Goal: Information Seeking & Learning: Learn about a topic

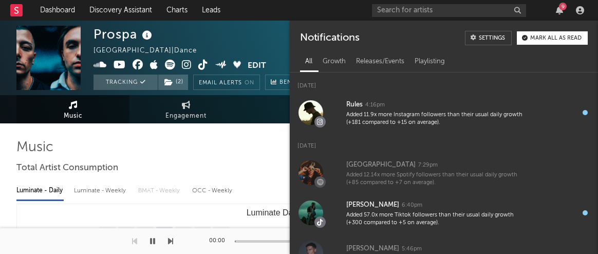
select select "6m"
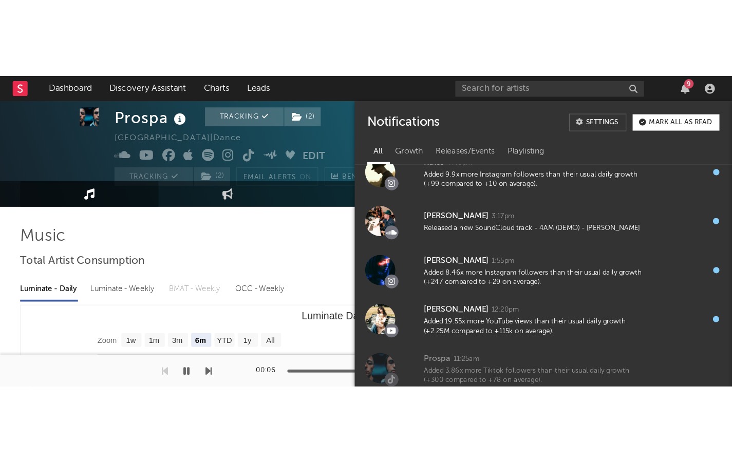
scroll to position [17, 0]
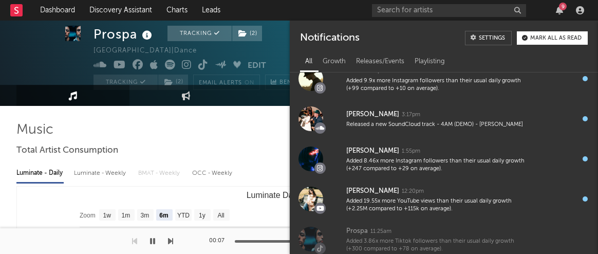
click at [148, 238] on button "button" at bounding box center [152, 241] width 10 height 26
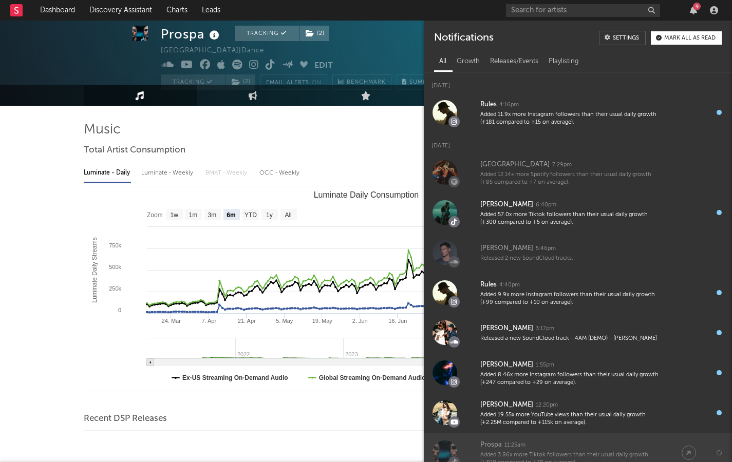
scroll to position [0, 0]
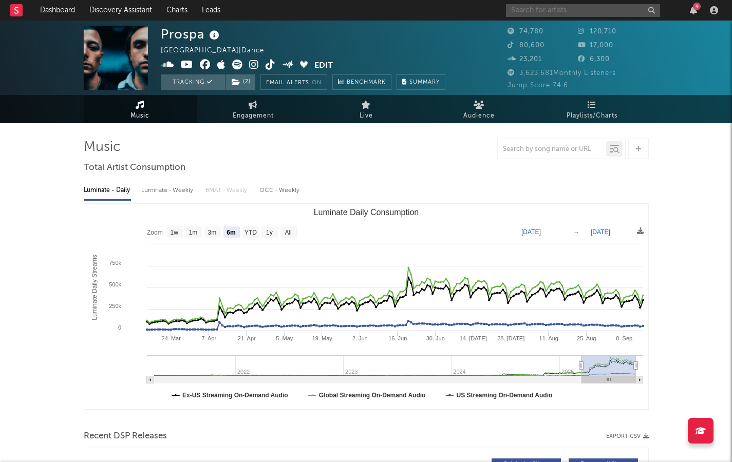
click at [555, 10] on input "text" at bounding box center [583, 10] width 154 height 13
click at [266, 67] on icon at bounding box center [271, 65] width 10 height 10
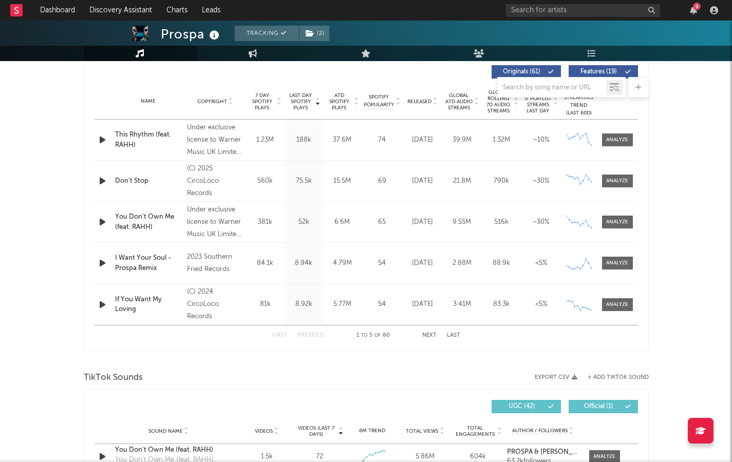
scroll to position [614, 0]
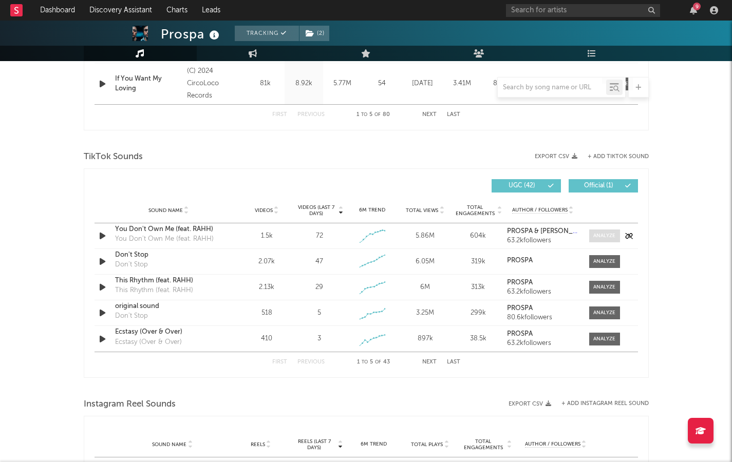
click at [595, 232] on span at bounding box center [604, 236] width 31 height 13
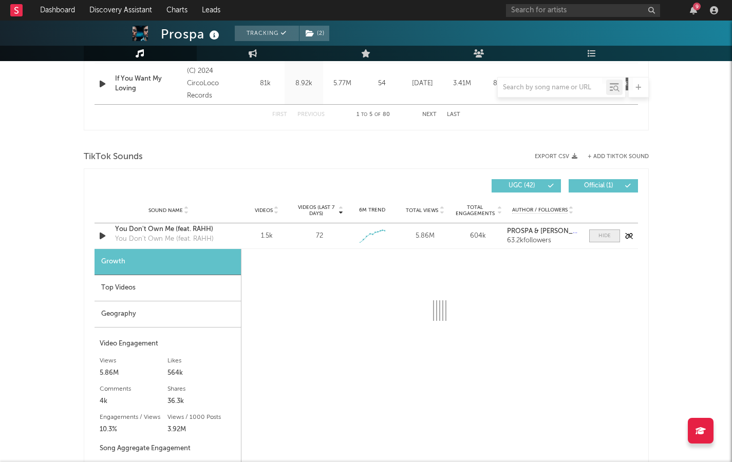
select select "1w"
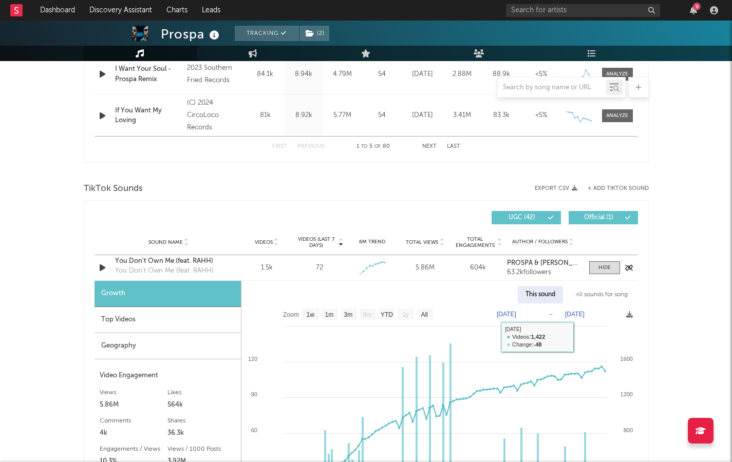
scroll to position [575, 0]
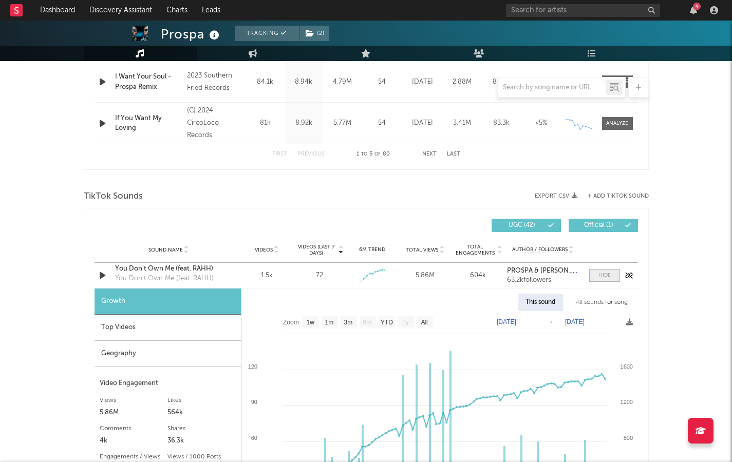
click at [597, 253] on div at bounding box center [604, 276] width 12 height 8
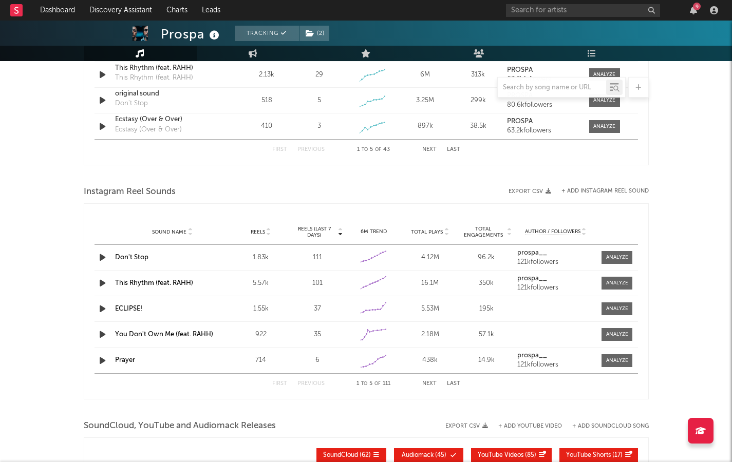
scroll to position [829, 0]
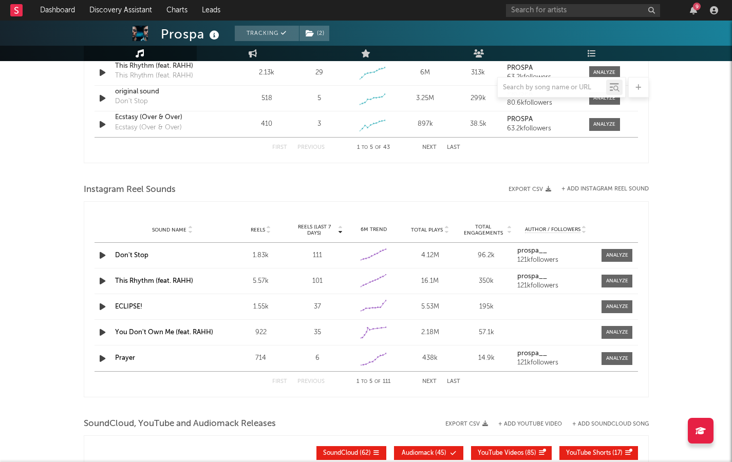
click at [101, 253] on icon "button" at bounding box center [102, 255] width 11 height 13
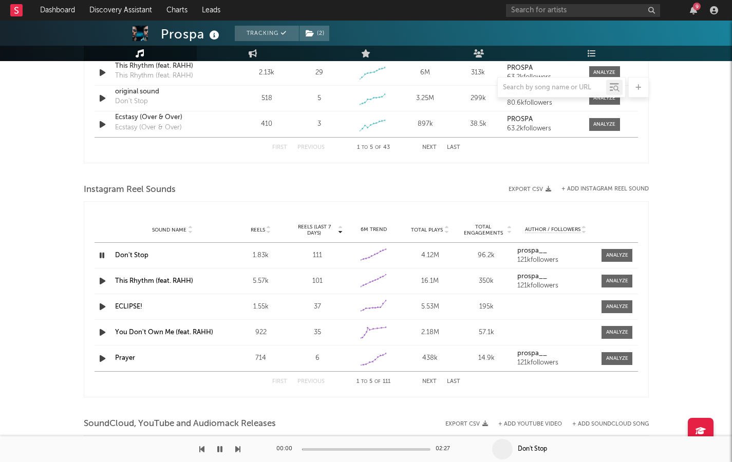
click at [101, 253] on icon "button" at bounding box center [102, 255] width 10 height 13
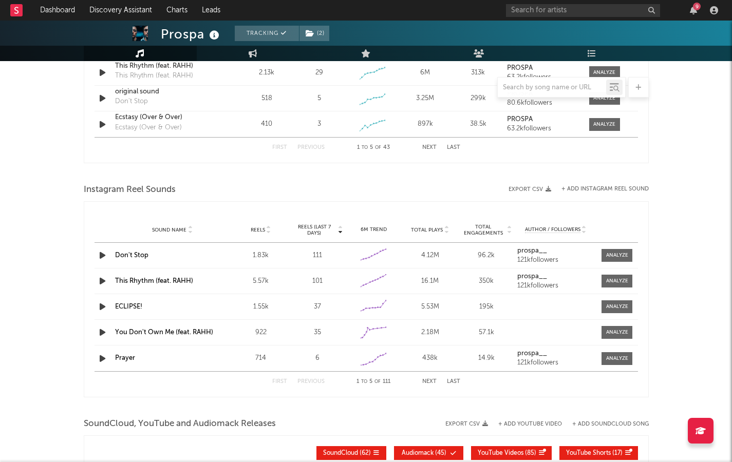
click at [103, 253] on icon "button" at bounding box center [102, 281] width 11 height 13
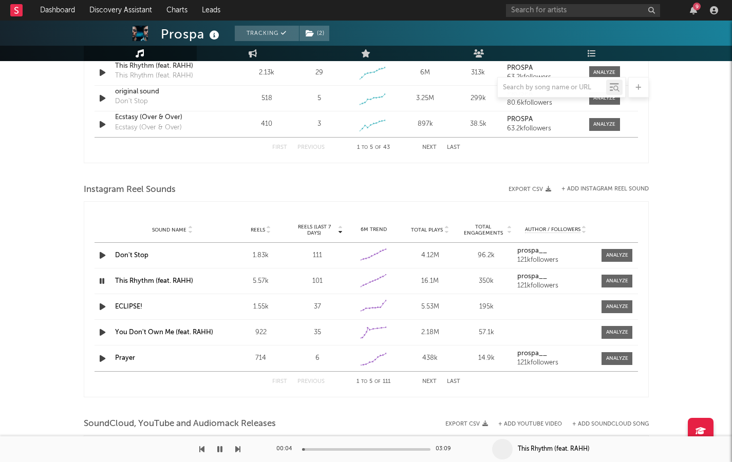
click at [103, 253] on icon "button" at bounding box center [102, 281] width 10 height 13
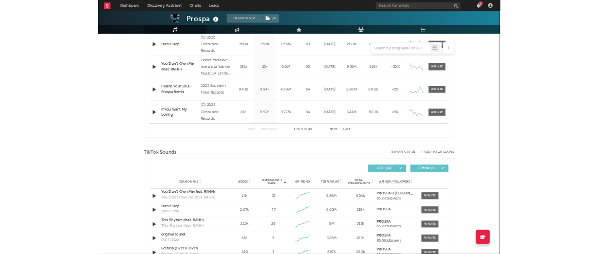
scroll to position [0, 0]
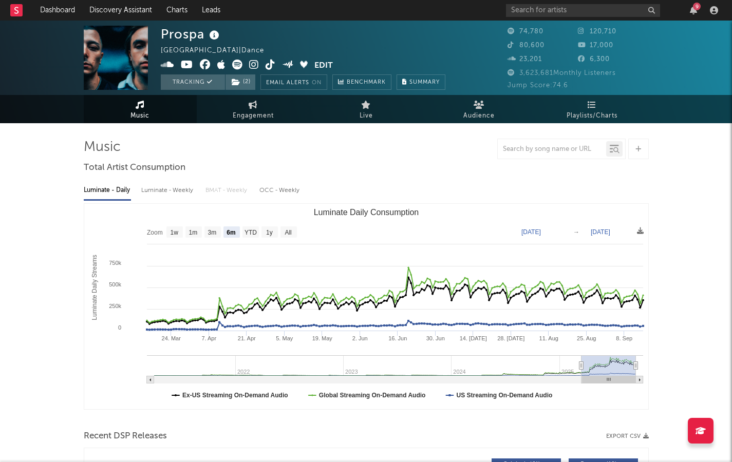
click at [251, 63] on icon at bounding box center [254, 65] width 10 height 10
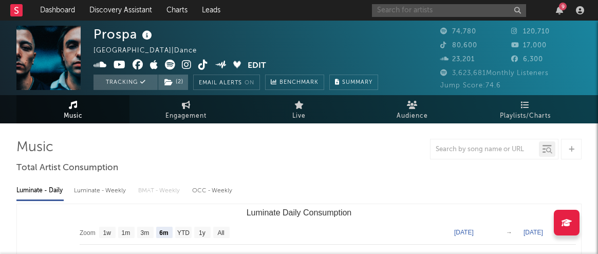
click at [384, 12] on input "text" at bounding box center [449, 10] width 154 height 13
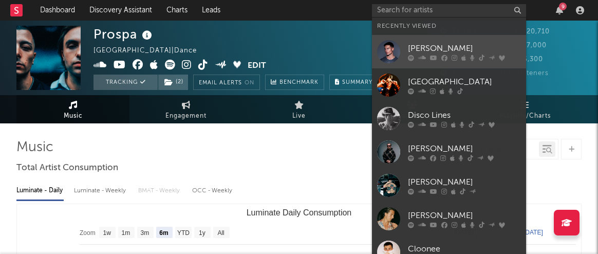
click at [411, 42] on div "[PERSON_NAME]" at bounding box center [464, 48] width 113 height 12
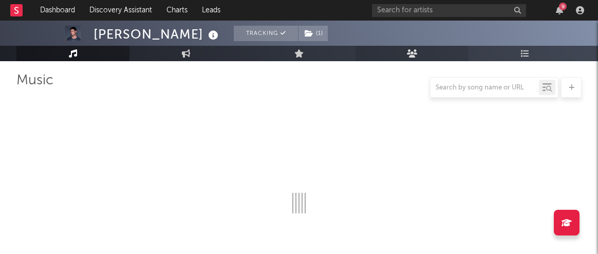
scroll to position [67, 0]
select select "6m"
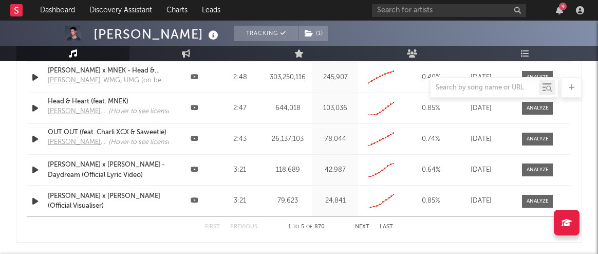
scroll to position [1255, 0]
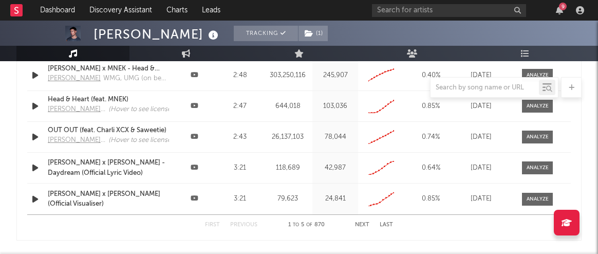
click at [364, 222] on button "Next" at bounding box center [362, 225] width 14 height 6
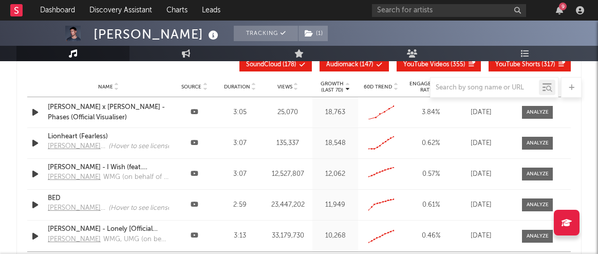
scroll to position [1219, 0]
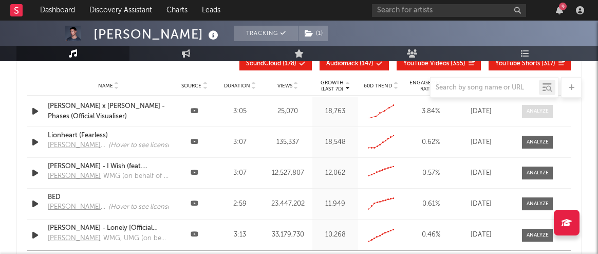
click at [533, 109] on div at bounding box center [537, 111] width 22 height 8
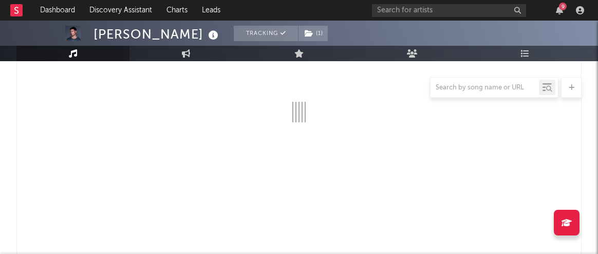
select select "All"
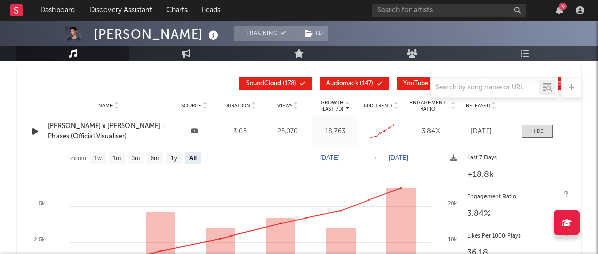
scroll to position [1192, 0]
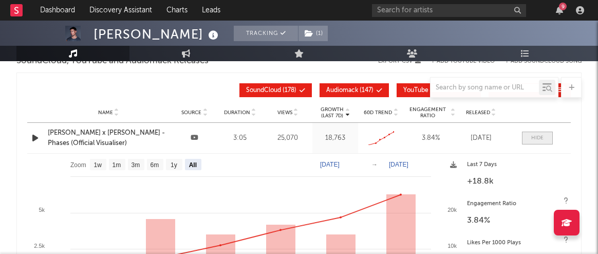
click at [537, 142] on span at bounding box center [537, 137] width 31 height 13
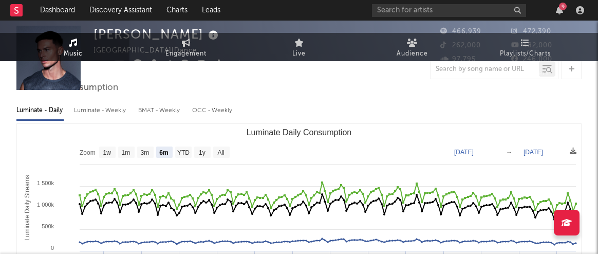
scroll to position [0, 0]
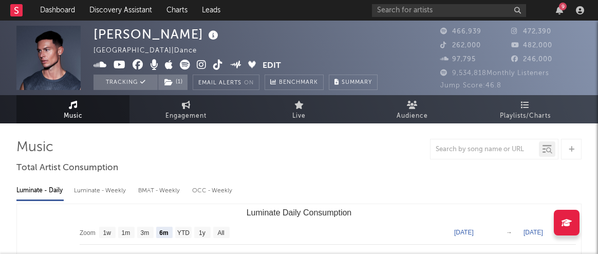
click at [203, 62] on icon at bounding box center [202, 65] width 10 height 10
click at [560, 10] on icon "button" at bounding box center [559, 10] width 7 height 8
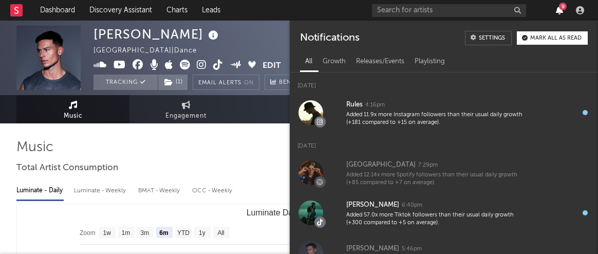
click at [560, 10] on icon "button" at bounding box center [559, 10] width 7 height 8
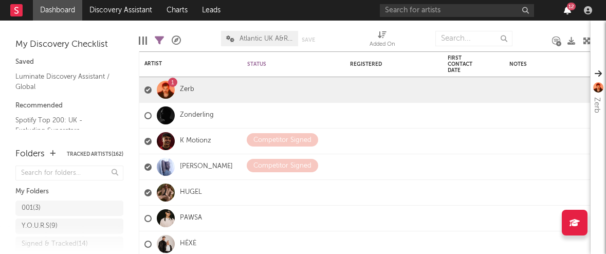
click at [564, 11] on icon "button" at bounding box center [566, 10] width 7 height 8
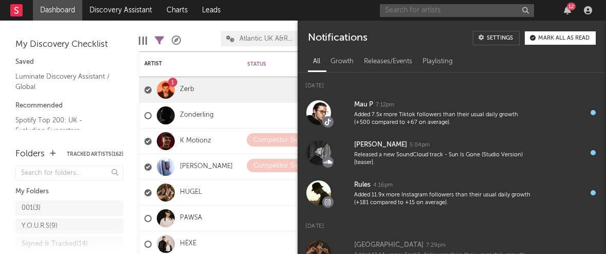
click at [441, 12] on input "text" at bounding box center [457, 10] width 154 height 13
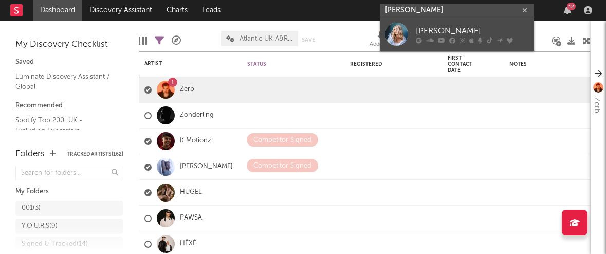
type input "ella henderson"
click at [455, 32] on div "Ella Henderson" at bounding box center [472, 31] width 113 height 12
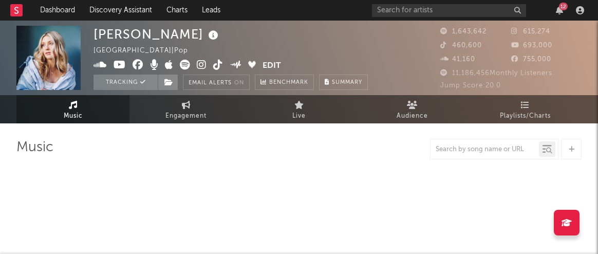
select select "6m"
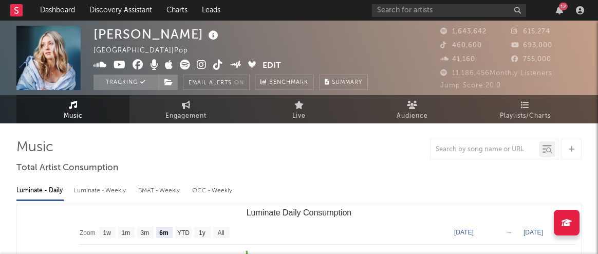
click at [216, 65] on icon at bounding box center [218, 65] width 10 height 10
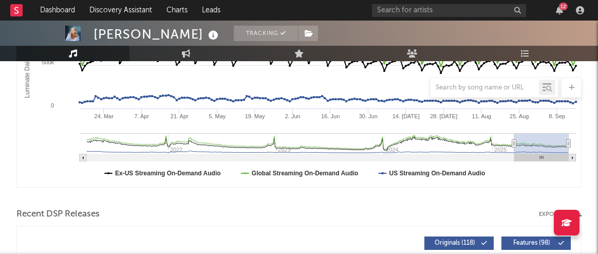
scroll to position [191, 0]
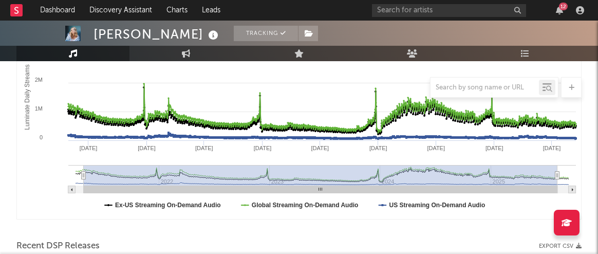
drag, startPoint x: 514, startPoint y: 175, endPoint x: 84, endPoint y: 168, distance: 430.4
click at [84, 168] on g "Luminate Daily Consumption" at bounding box center [321, 179] width 507 height 28
type input "2021-04-27"
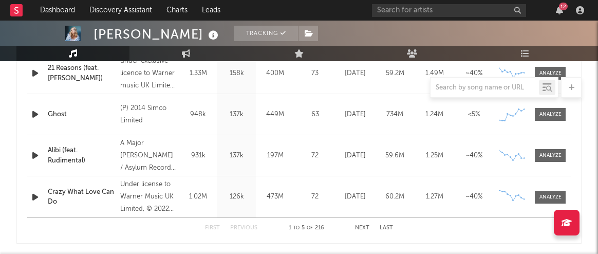
scroll to position [502, 0]
click at [362, 224] on button "Next" at bounding box center [362, 227] width 14 height 6
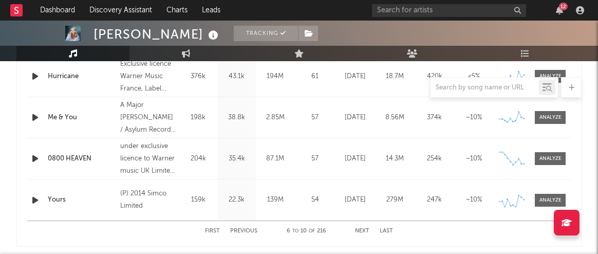
scroll to position [499, 0]
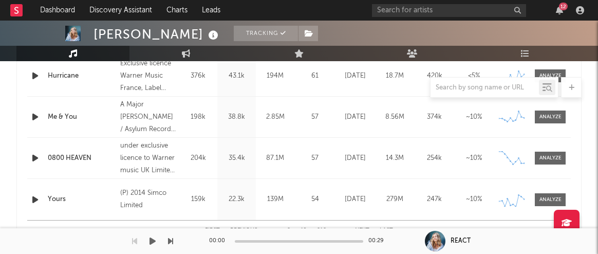
click at [364, 229] on div "00:00 00:29" at bounding box center [299, 241] width 180 height 26
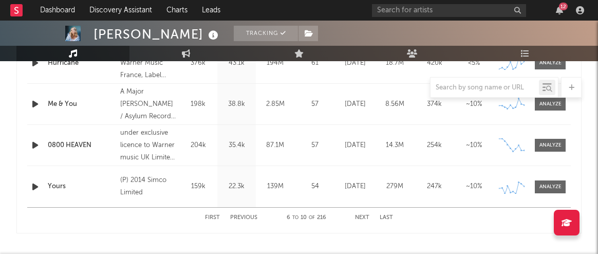
scroll to position [513, 0]
click at [363, 215] on button "Next" at bounding box center [362, 217] width 14 height 6
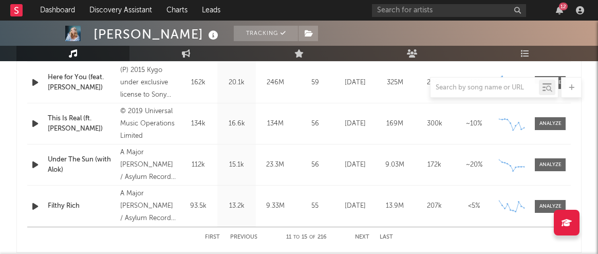
scroll to position [503, 0]
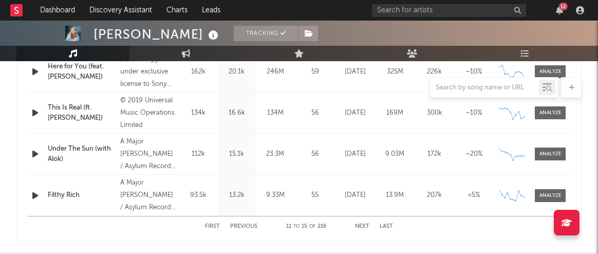
click at [361, 225] on button "Next" at bounding box center [362, 226] width 14 height 6
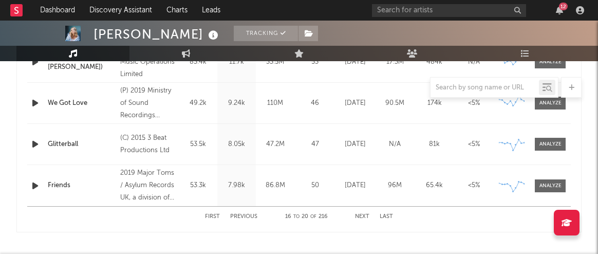
scroll to position [514, 0]
click at [362, 214] on button "Next" at bounding box center [362, 216] width 14 height 6
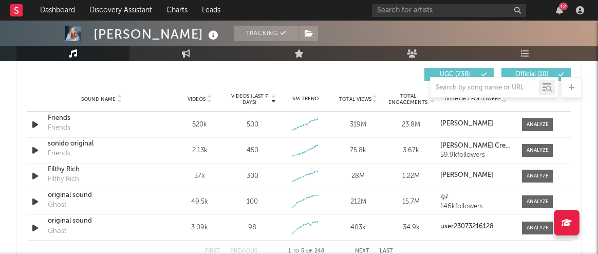
scroll to position [733, 0]
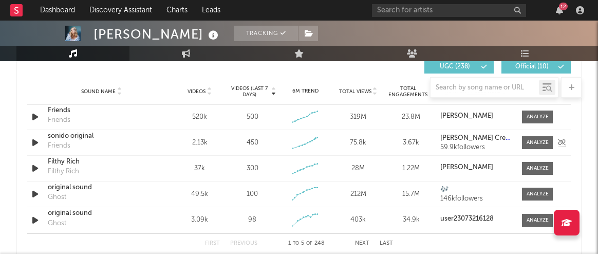
click at [35, 141] on icon "button" at bounding box center [35, 142] width 11 height 13
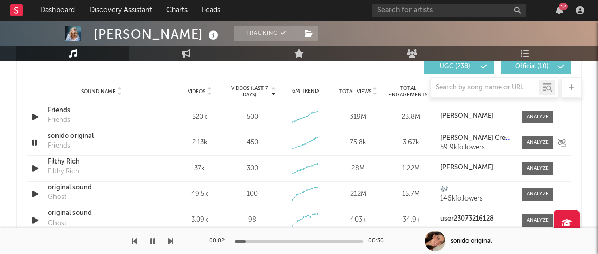
click at [35, 141] on icon "button" at bounding box center [35, 142] width 10 height 13
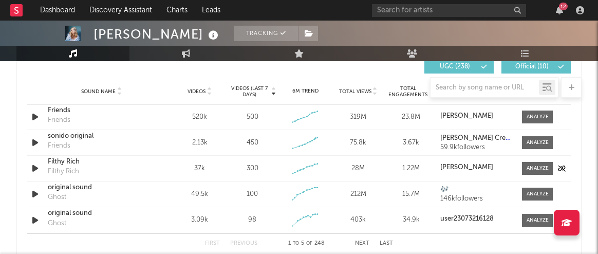
click at [35, 166] on icon "button" at bounding box center [35, 168] width 11 height 13
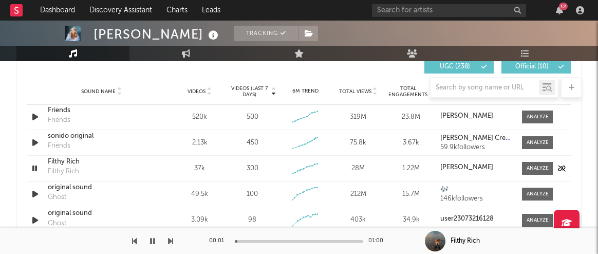
click at [35, 166] on icon "button" at bounding box center [35, 168] width 10 height 13
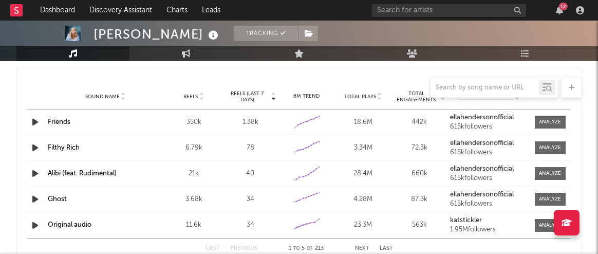
scroll to position [964, 0]
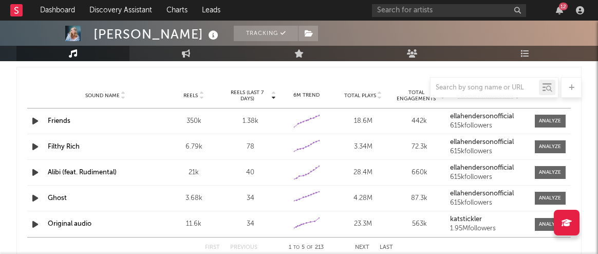
click at [36, 118] on icon "button" at bounding box center [35, 121] width 11 height 13
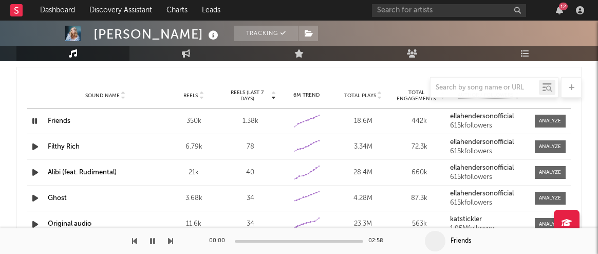
click at [36, 118] on icon "button" at bounding box center [35, 121] width 10 height 13
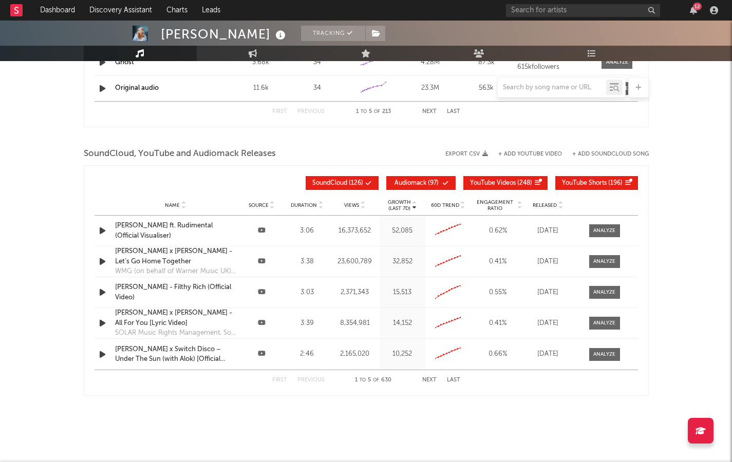
scroll to position [1097, 0]
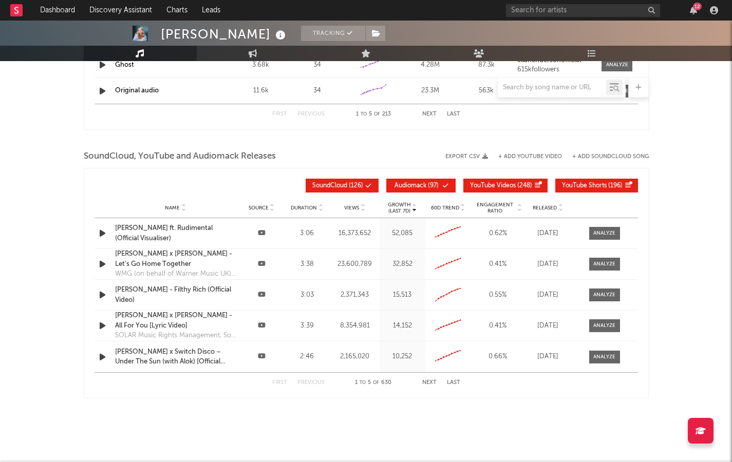
click at [430, 253] on button "Next" at bounding box center [429, 383] width 14 height 6
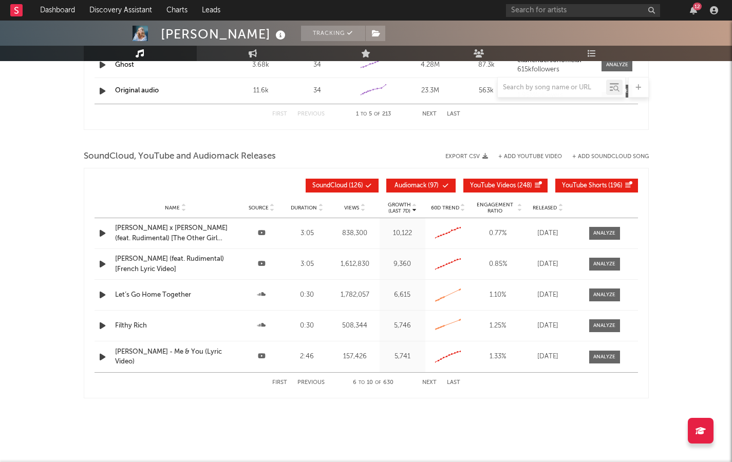
click at [430, 253] on button "Next" at bounding box center [429, 383] width 14 height 6
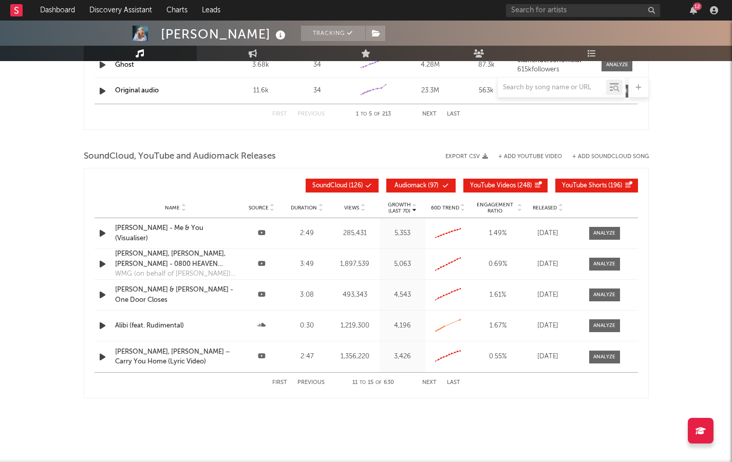
click at [276, 253] on button "First" at bounding box center [279, 383] width 15 height 6
click at [429, 253] on button "Next" at bounding box center [429, 383] width 14 height 6
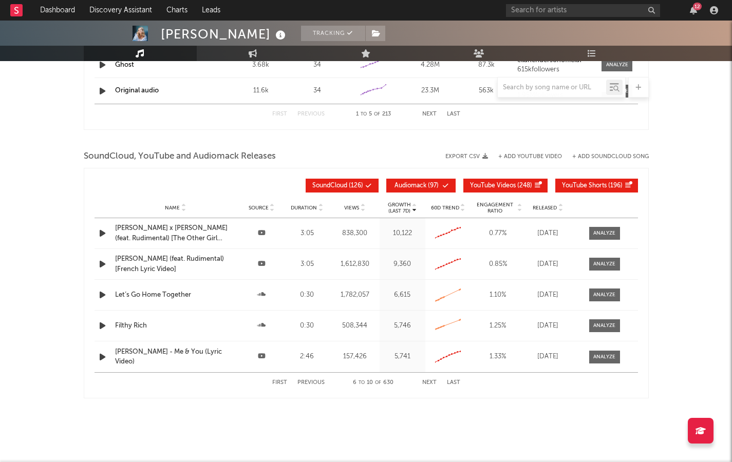
click at [429, 253] on button "Next" at bounding box center [429, 383] width 14 height 6
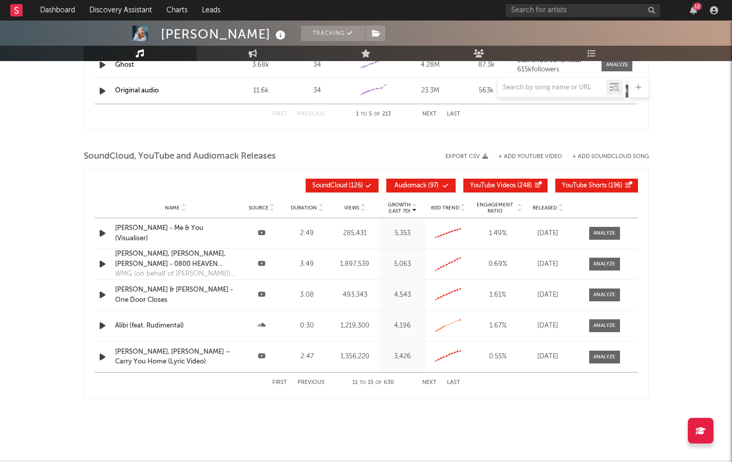
click at [205, 253] on div "Ella Henderson & Breland - One Door Closes" at bounding box center [175, 295] width 121 height 20
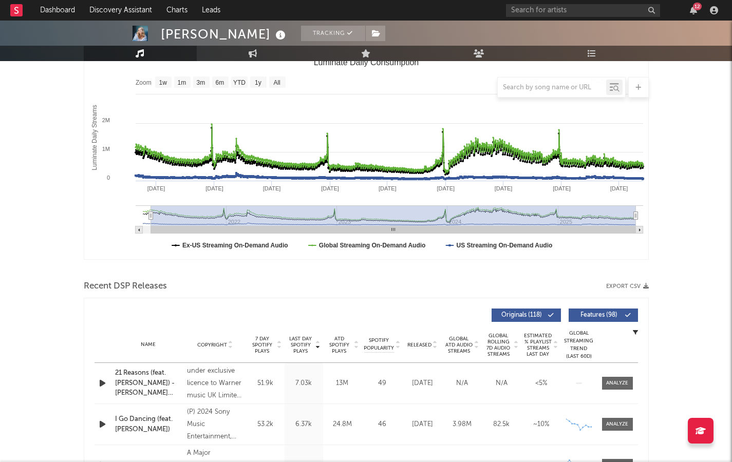
scroll to position [0, 0]
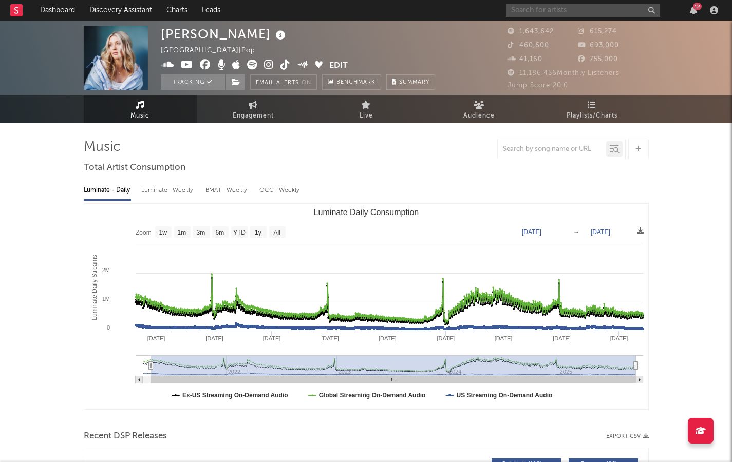
drag, startPoint x: 582, startPoint y: 11, endPoint x: 582, endPoint y: 406, distance: 394.4
click at [582, 11] on input "text" at bounding box center [583, 10] width 154 height 13
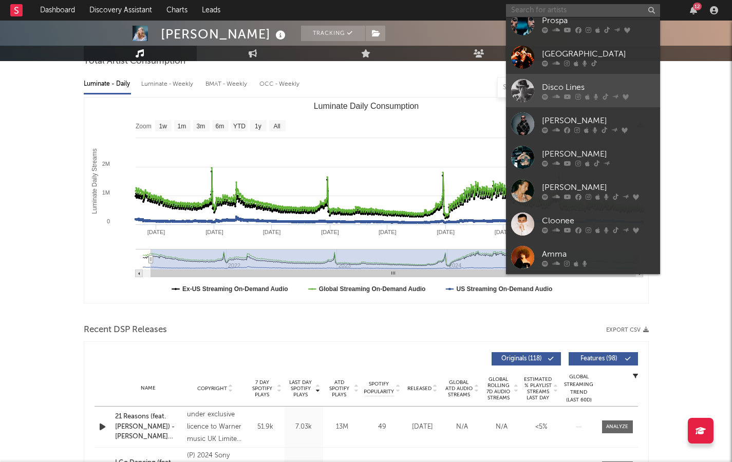
scroll to position [147, 0]
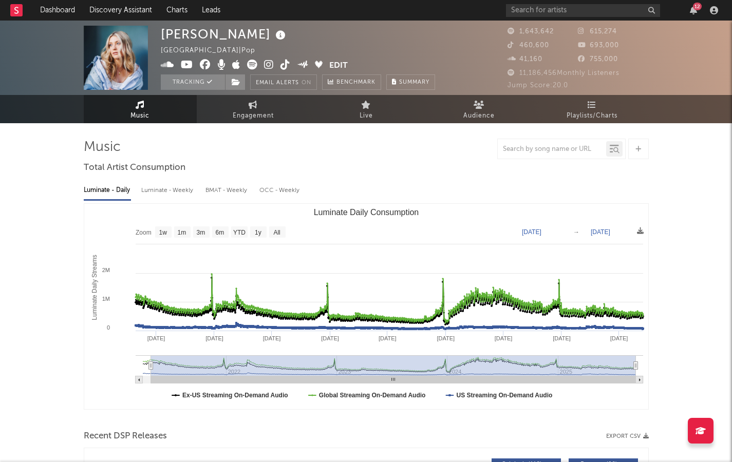
click at [170, 63] on icon at bounding box center [167, 65] width 13 height 10
click at [539, 5] on input "text" at bounding box center [583, 10] width 154 height 13
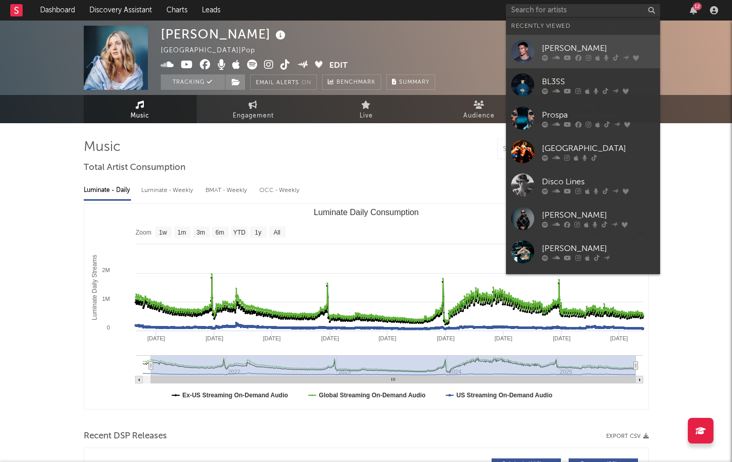
click at [574, 49] on div "[PERSON_NAME]" at bounding box center [598, 48] width 113 height 12
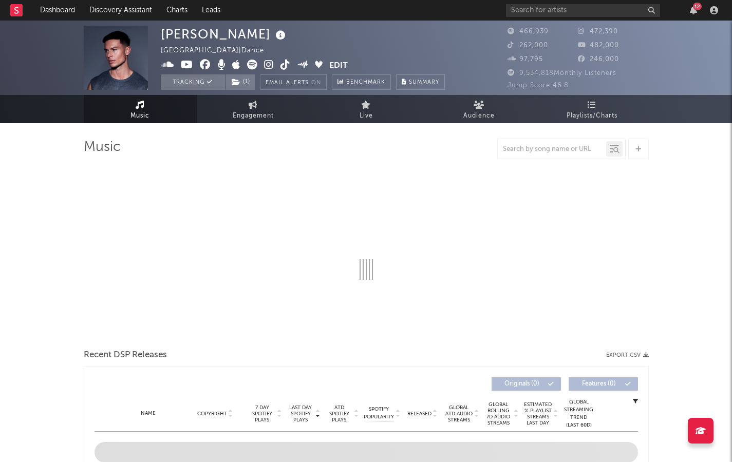
select select "6m"
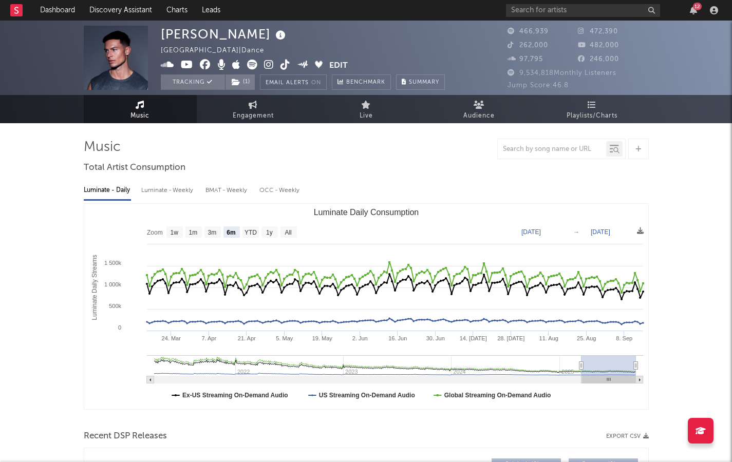
drag, startPoint x: 695, startPoint y: 11, endPoint x: 695, endPoint y: 405, distance: 394.4
click at [605, 11] on icon "button" at bounding box center [693, 10] width 7 height 8
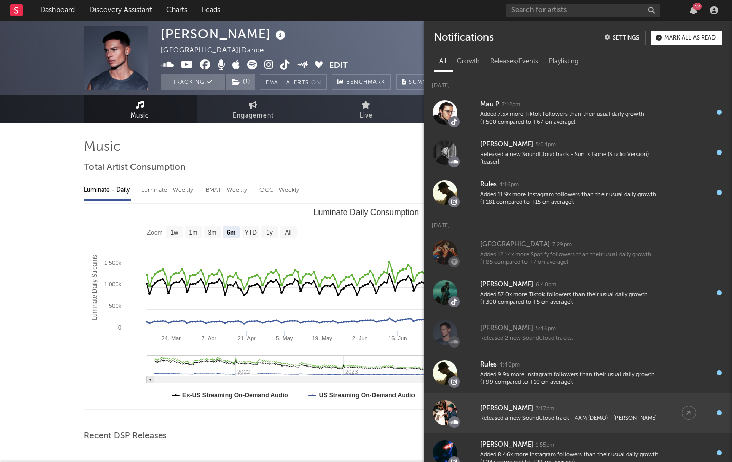
click at [605, 11] on icon "button" at bounding box center [693, 10] width 7 height 8
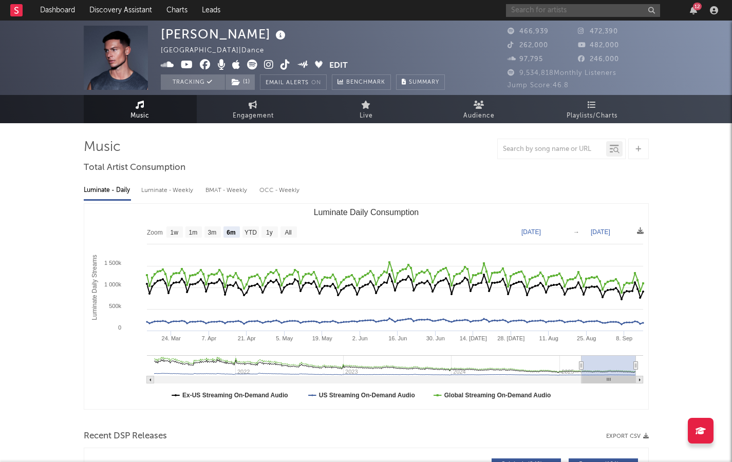
drag, startPoint x: 532, startPoint y: 7, endPoint x: 532, endPoint y: 402, distance: 394.4
click at [532, 7] on input "text" at bounding box center [583, 10] width 154 height 13
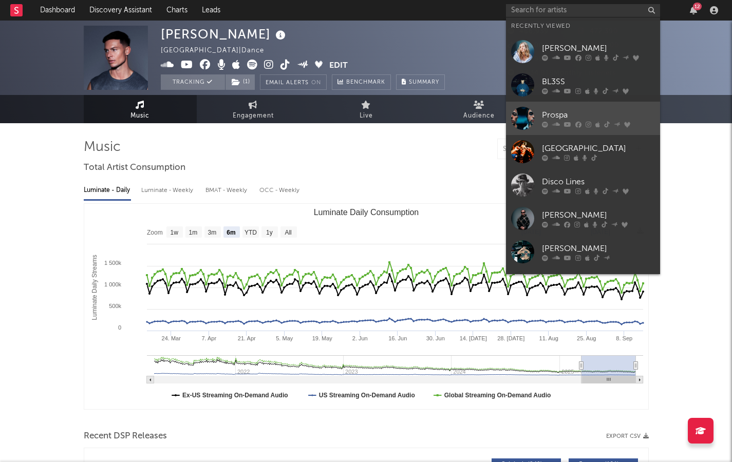
click at [558, 118] on div "Prospa" at bounding box center [598, 115] width 113 height 12
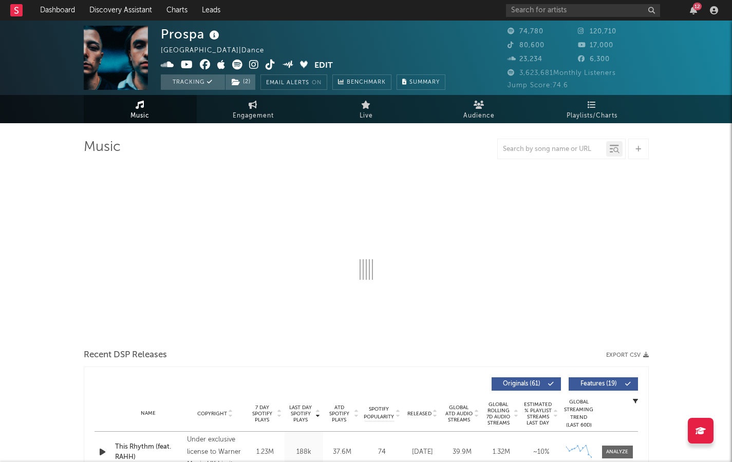
select select "6m"
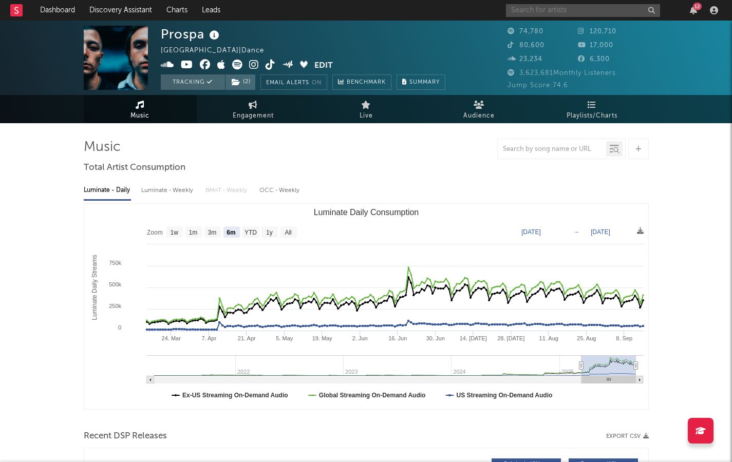
click at [579, 9] on input "text" at bounding box center [583, 10] width 154 height 13
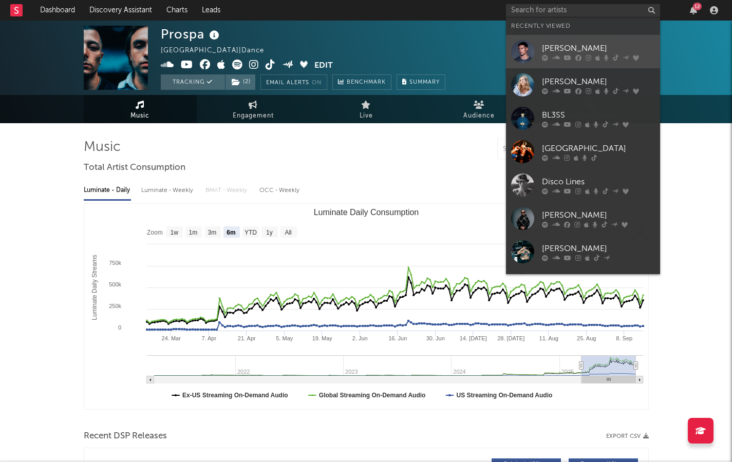
click at [567, 45] on div "[PERSON_NAME]" at bounding box center [598, 48] width 113 height 12
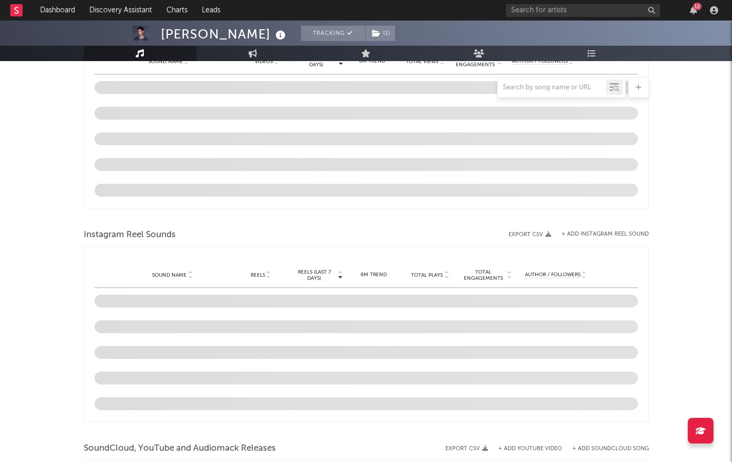
scroll to position [743, 0]
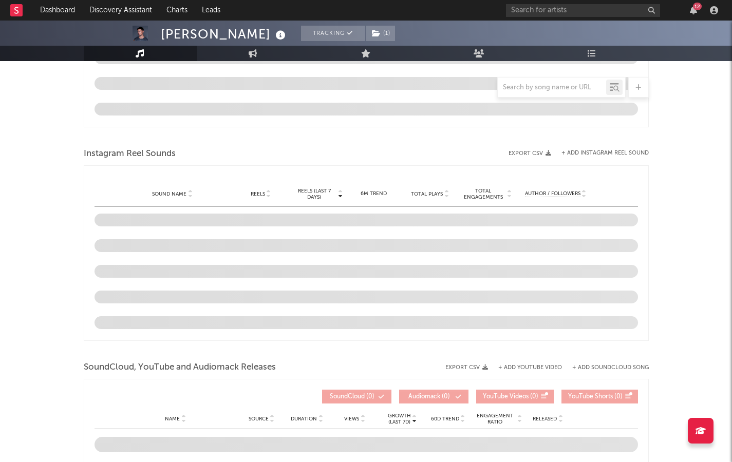
select select "6m"
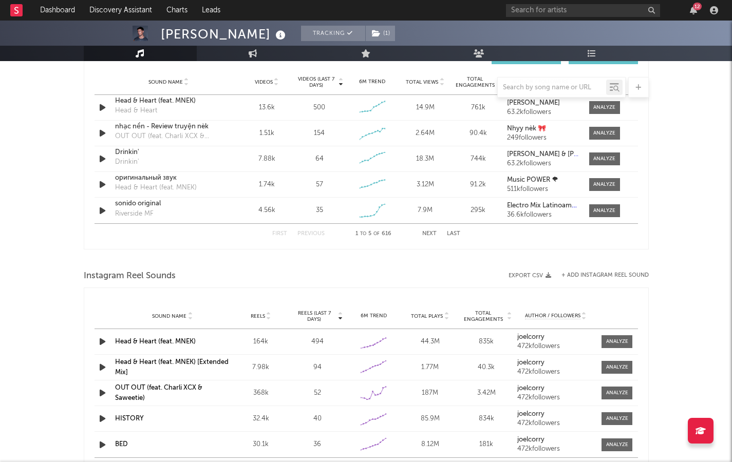
scroll to position [1069, 0]
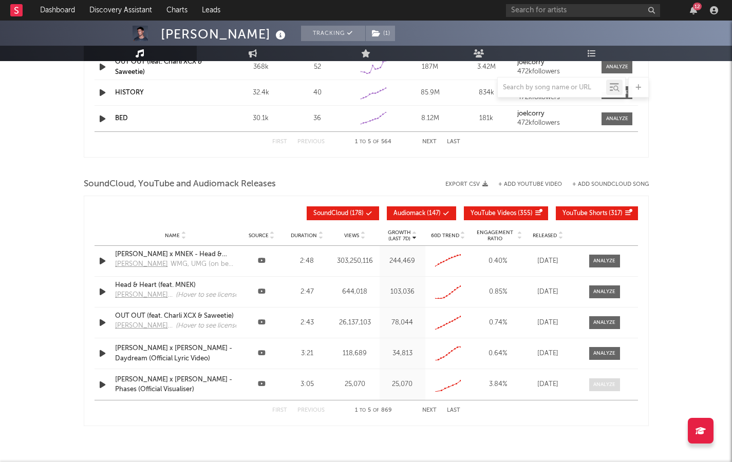
click at [605, 253] on div at bounding box center [604, 385] width 22 height 8
select select "All"
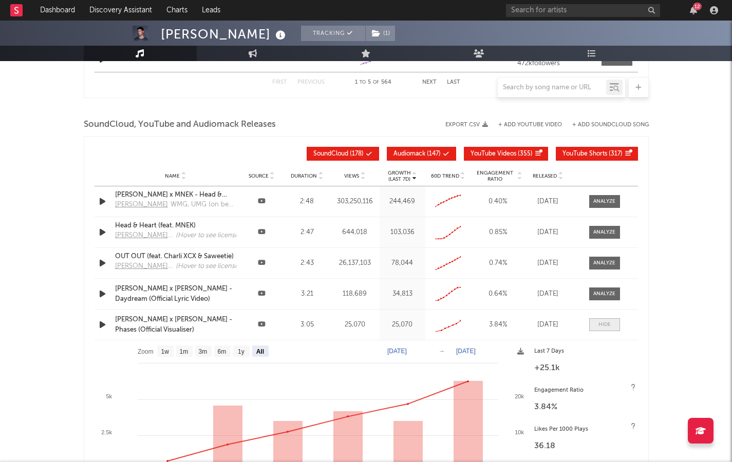
scroll to position [1224, 0]
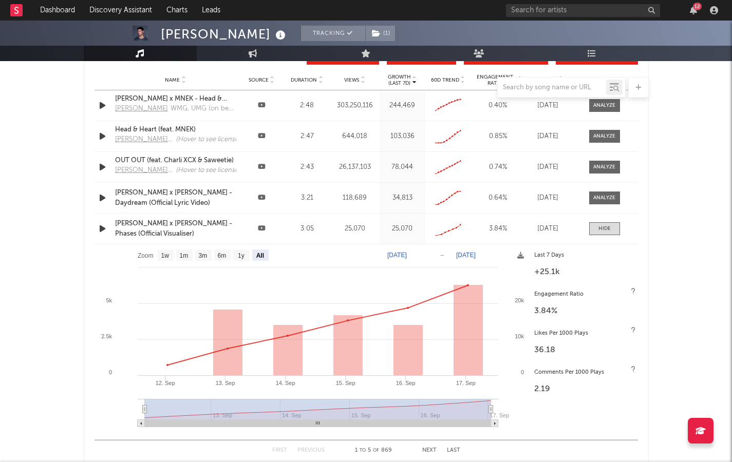
click at [130, 222] on div "[PERSON_NAME] x [PERSON_NAME] - Phases (Official Visualiser)" at bounding box center [175, 229] width 121 height 20
click at [605, 225] on div at bounding box center [604, 229] width 12 height 8
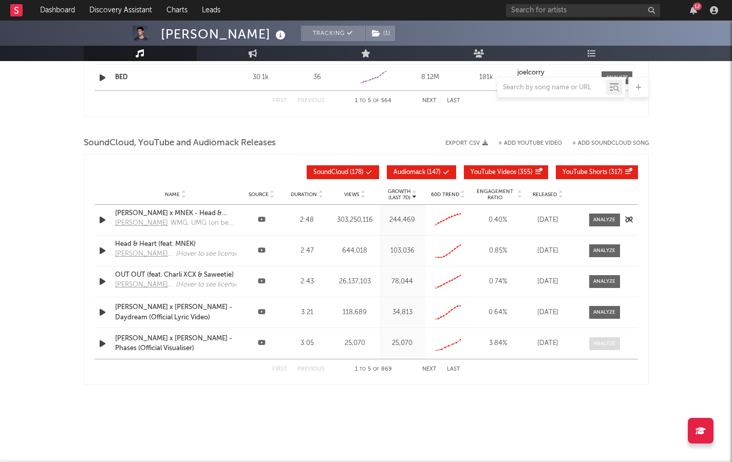
scroll to position [1110, 0]
click at [431, 253] on button "Next" at bounding box center [429, 370] width 14 height 6
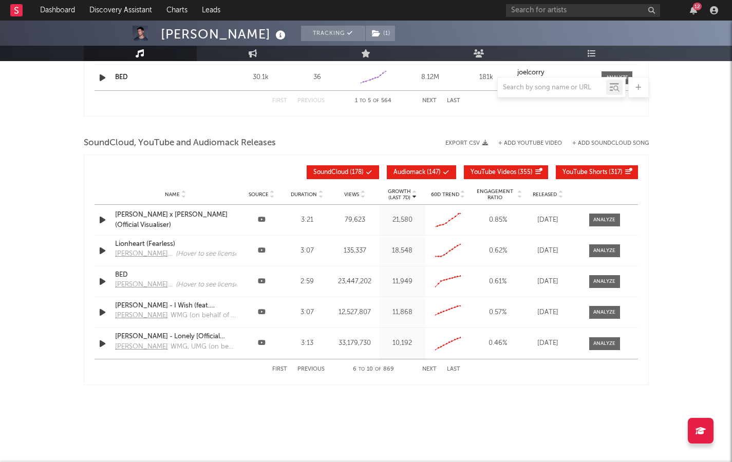
click at [431, 253] on button "Next" at bounding box center [429, 370] width 14 height 6
click at [158, 253] on div "Joel Corry - Be Alright (Official Video)" at bounding box center [175, 313] width 121 height 20
click at [429, 253] on button "Next" at bounding box center [429, 370] width 14 height 6
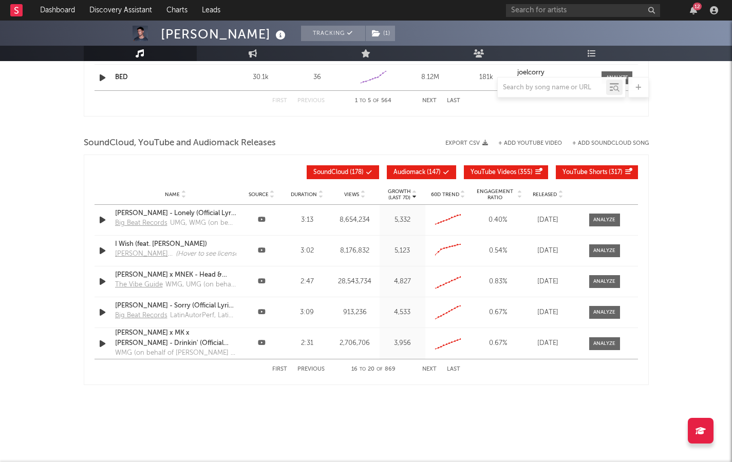
click at [429, 253] on button "Next" at bounding box center [429, 370] width 14 height 6
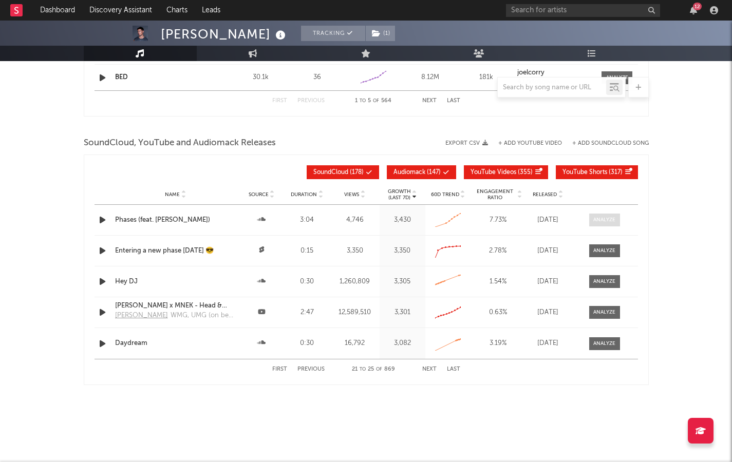
click at [595, 223] on div at bounding box center [604, 220] width 22 height 8
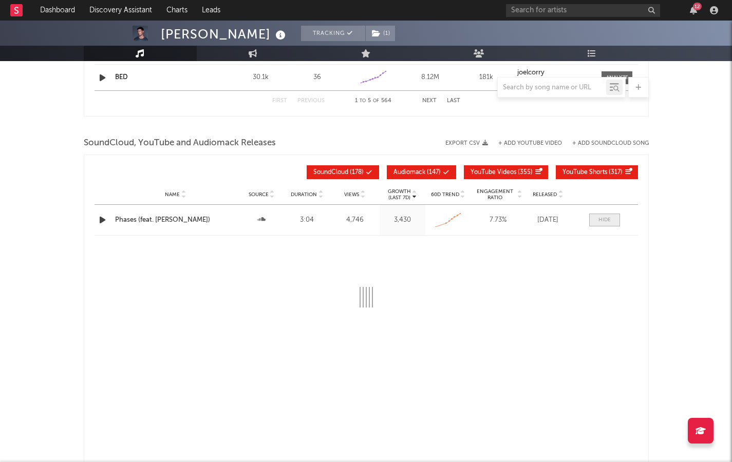
select select "1w"
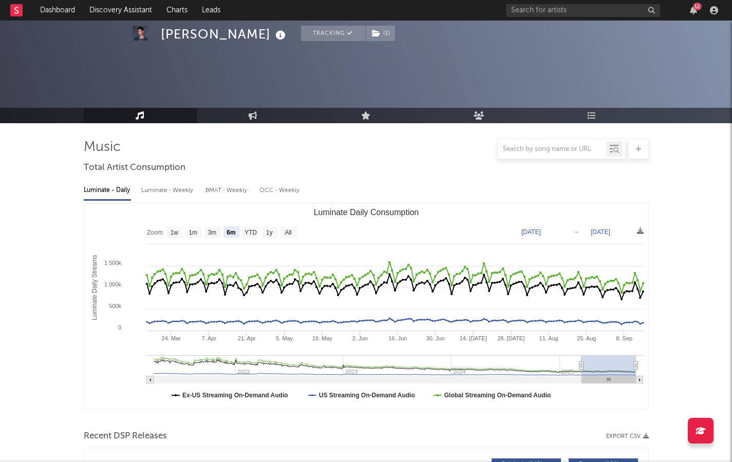
select select "6m"
select select "1w"
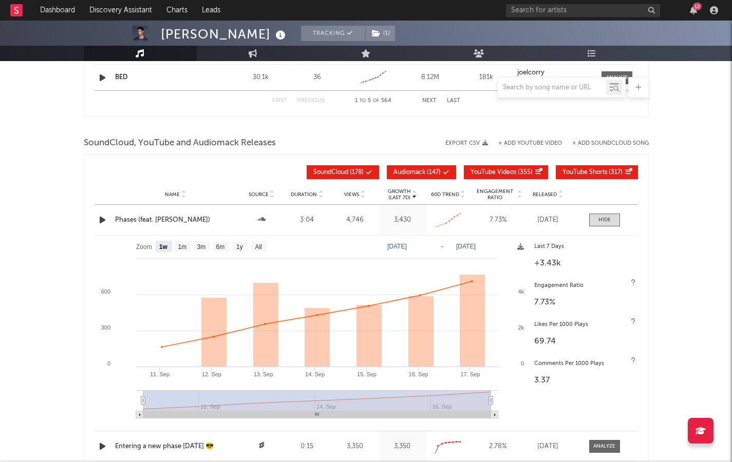
click at [624, 224] on div "Name Phases (feat. Abi Flynn) Source Duration 3:04 Views 4,746 Growth (Last 7d)…" at bounding box center [366, 220] width 543 height 30
click at [611, 222] on span at bounding box center [604, 220] width 31 height 13
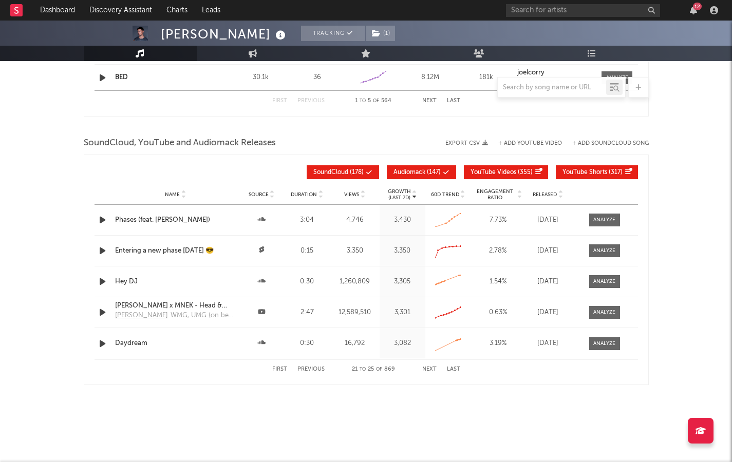
click at [144, 217] on div "Phases (feat. Abi Flynn)" at bounding box center [175, 220] width 121 height 10
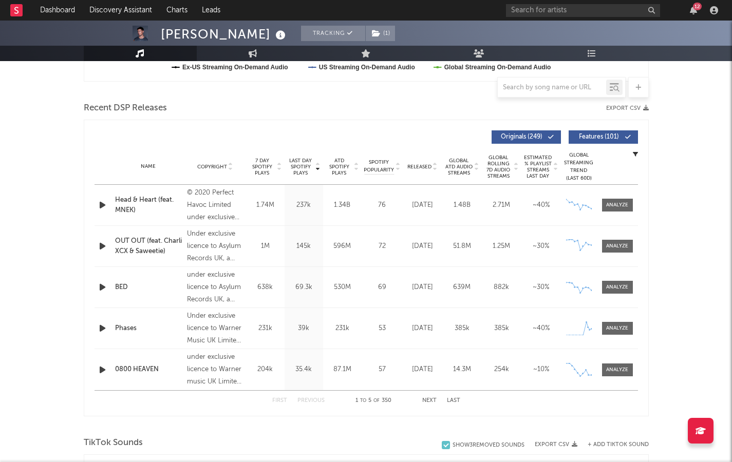
scroll to position [0, 0]
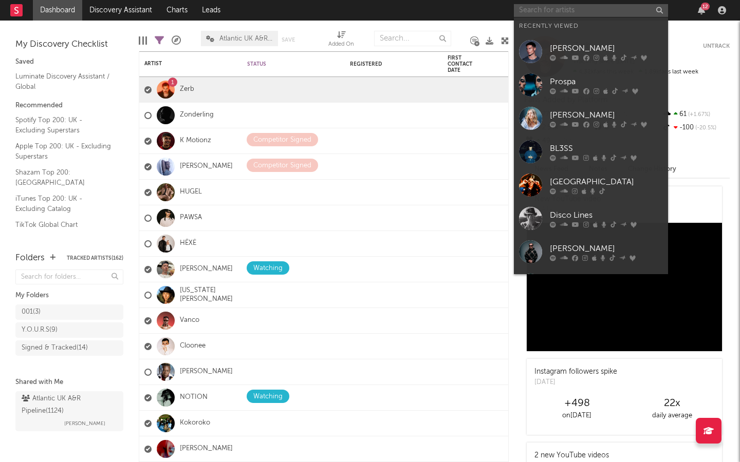
click at [541, 12] on input "text" at bounding box center [591, 10] width 154 height 13
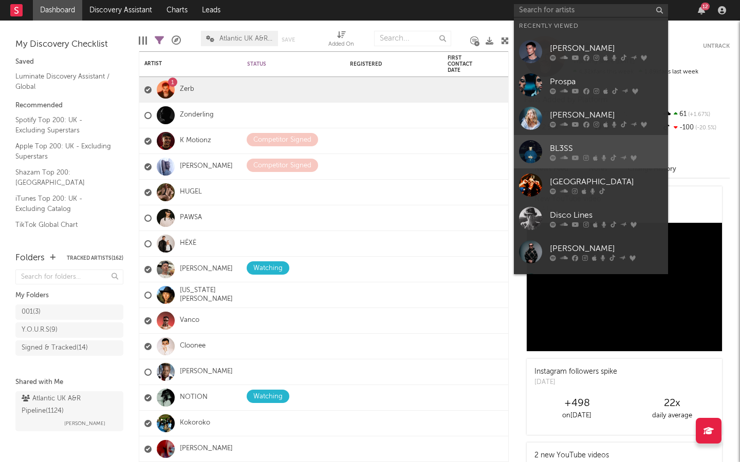
click at [564, 148] on div "BL3SS" at bounding box center [606, 148] width 113 height 12
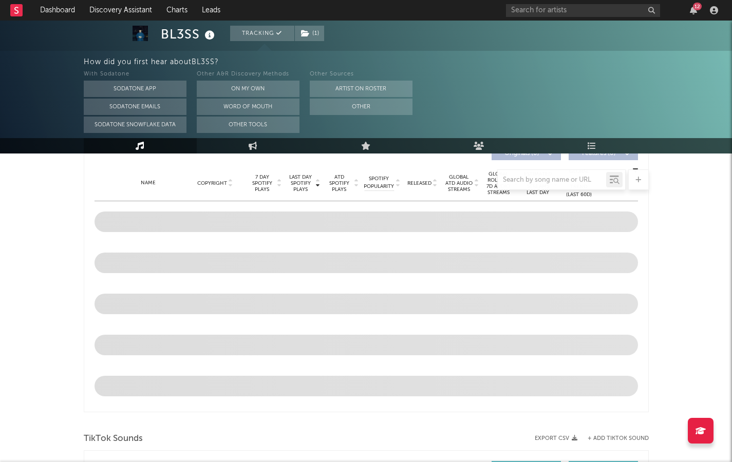
select select "6m"
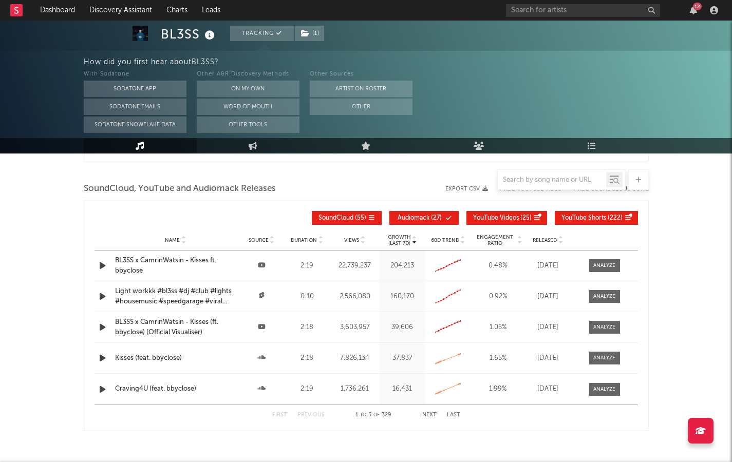
scroll to position [1156, 0]
click at [584, 218] on span "YouTube Shorts" at bounding box center [583, 219] width 45 height 6
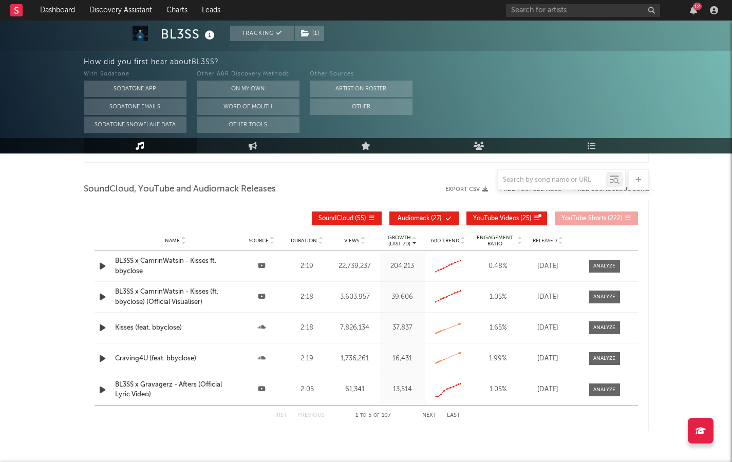
click at [427, 416] on button "Next" at bounding box center [429, 416] width 14 height 6
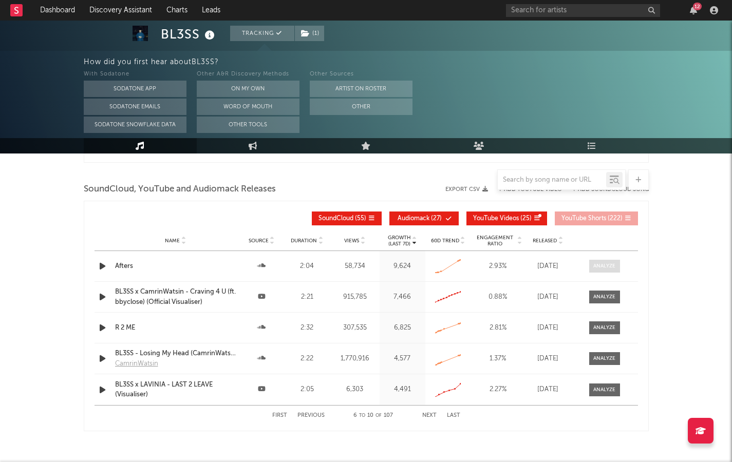
click at [603, 270] on span at bounding box center [604, 266] width 31 height 13
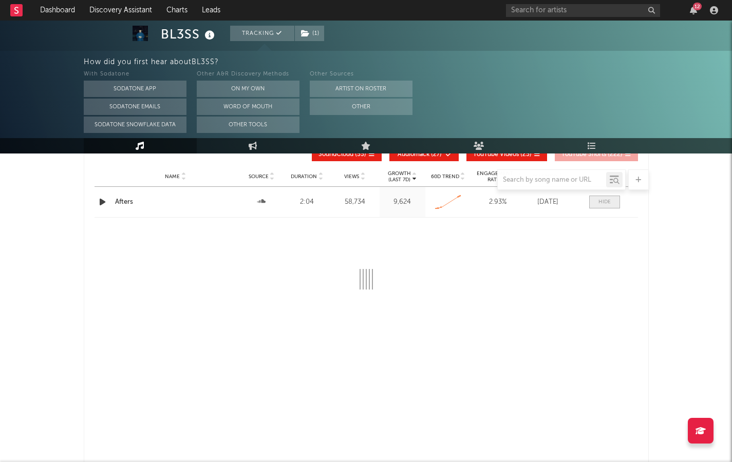
select select "All"
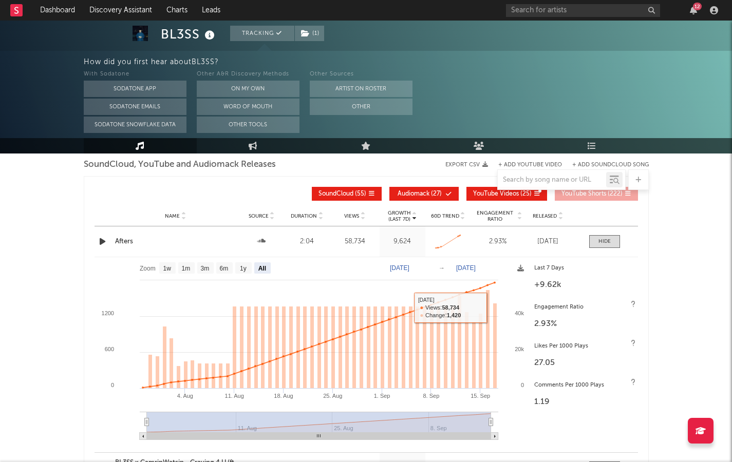
scroll to position [1116, 0]
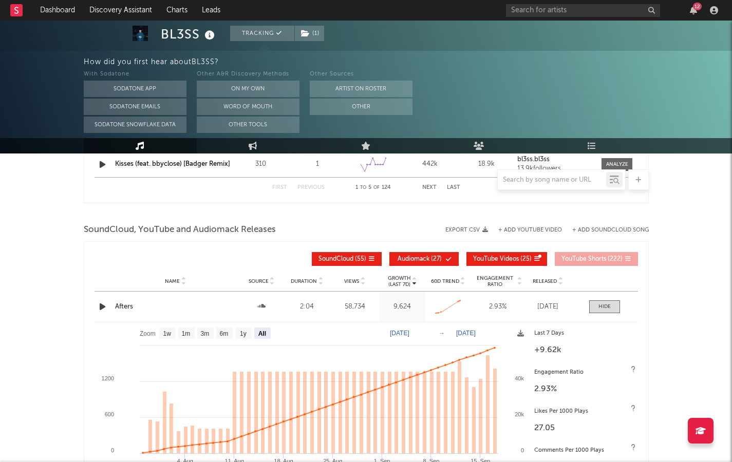
click at [606, 300] on div "Name Afters Source Duration 2:04 Views 58,734 Growth (Last 7d) 9,624 60D Trend …" at bounding box center [366, 307] width 543 height 30
click at [606, 306] on div at bounding box center [604, 307] width 12 height 8
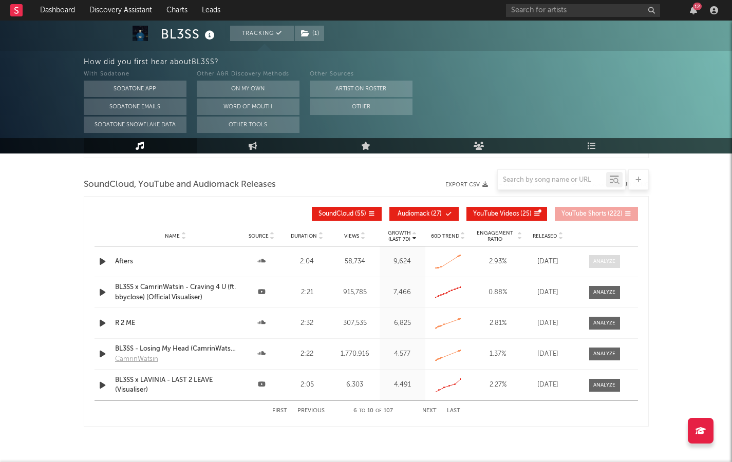
scroll to position [1162, 0]
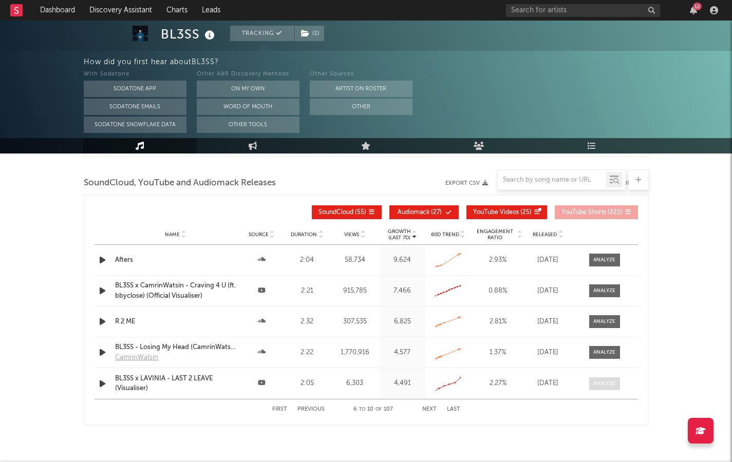
click at [593, 387] on div at bounding box center [604, 384] width 22 height 8
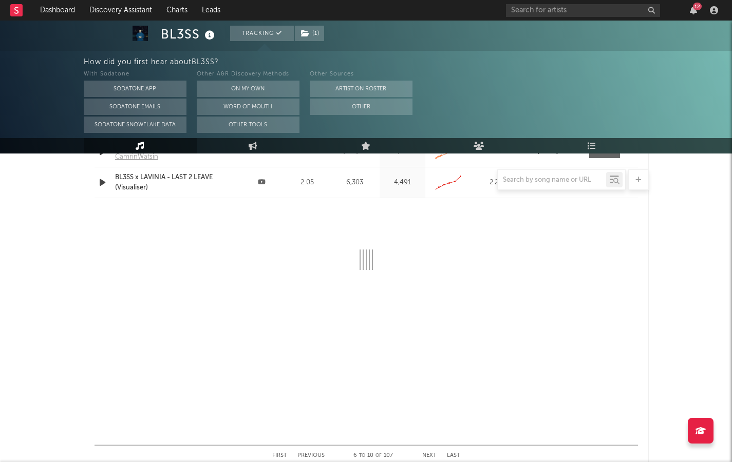
scroll to position [1376, 0]
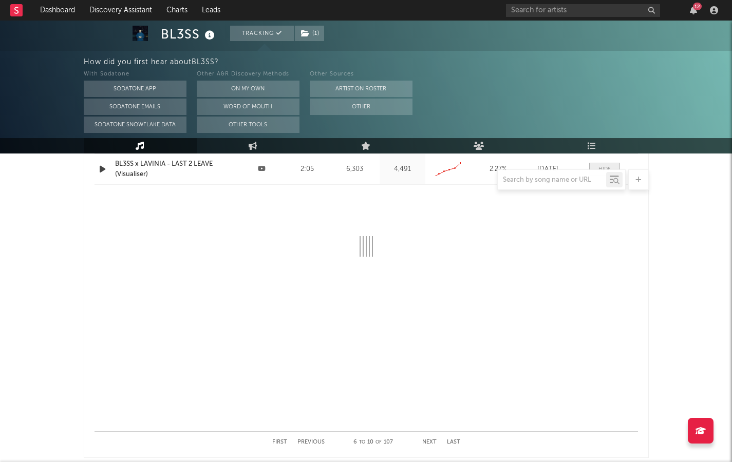
select select "All"
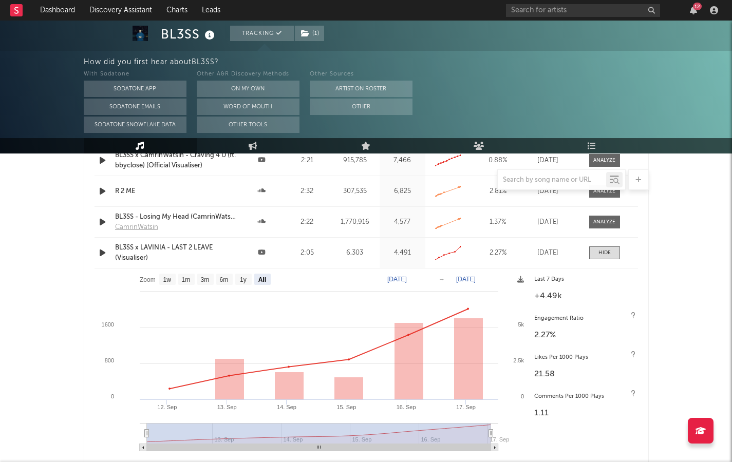
scroll to position [1252, 0]
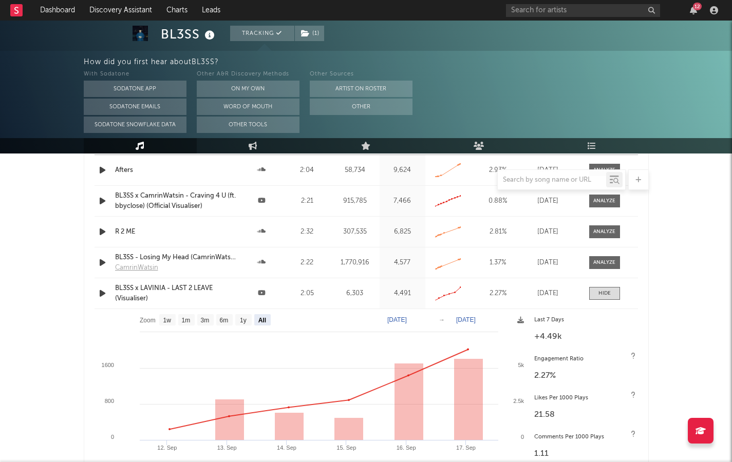
click at [179, 290] on div "BL3SS x LAVINIA - LAST 2 LEAVE (Visualiser)" at bounding box center [175, 294] width 121 height 20
click at [607, 297] on div at bounding box center [604, 294] width 12 height 8
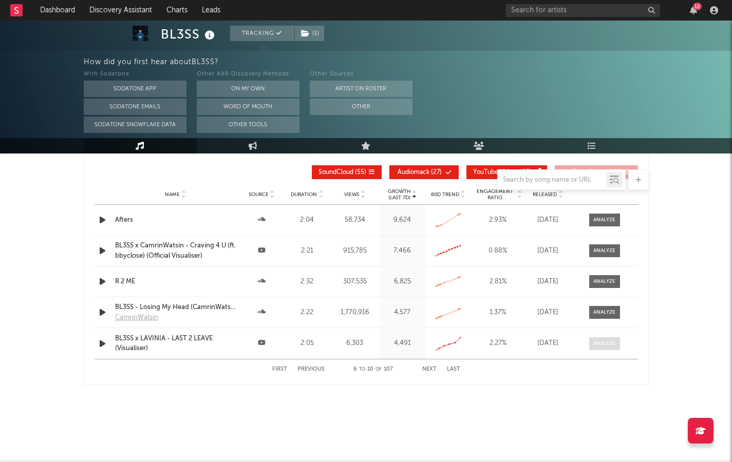
scroll to position [1202, 0]
click at [608, 345] on div at bounding box center [604, 344] width 22 height 8
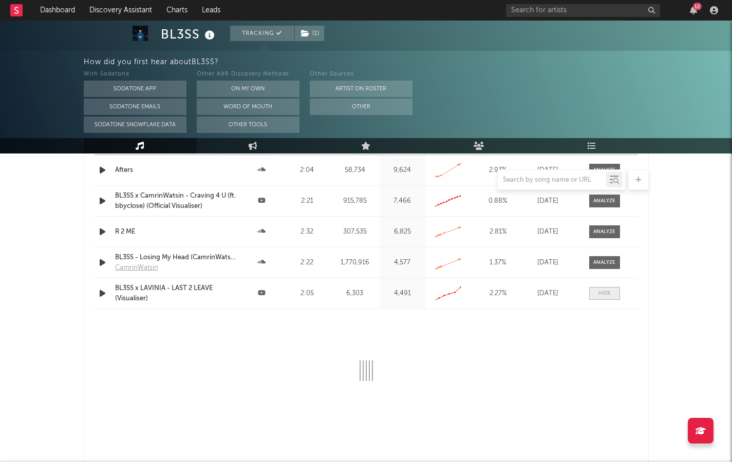
select select "All"
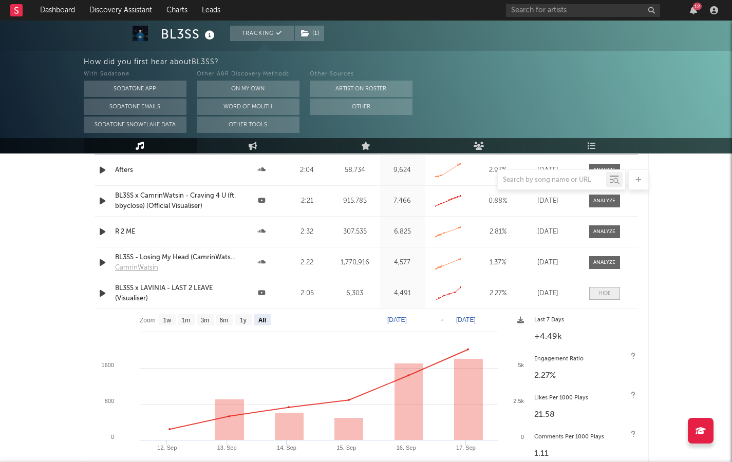
click at [605, 290] on div at bounding box center [604, 294] width 12 height 8
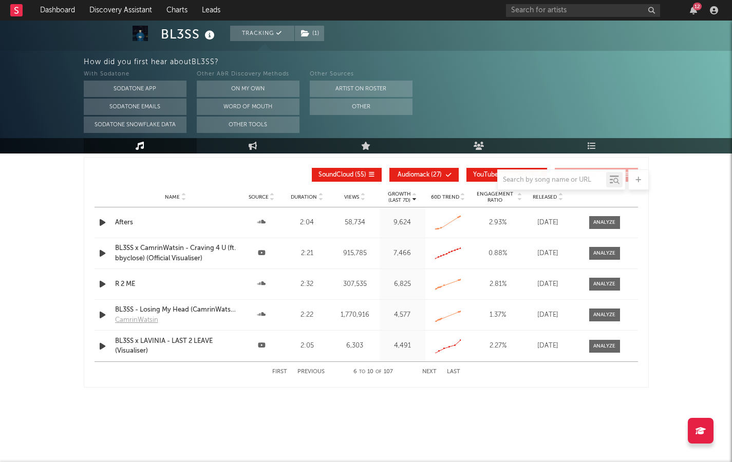
scroll to position [1202, 0]
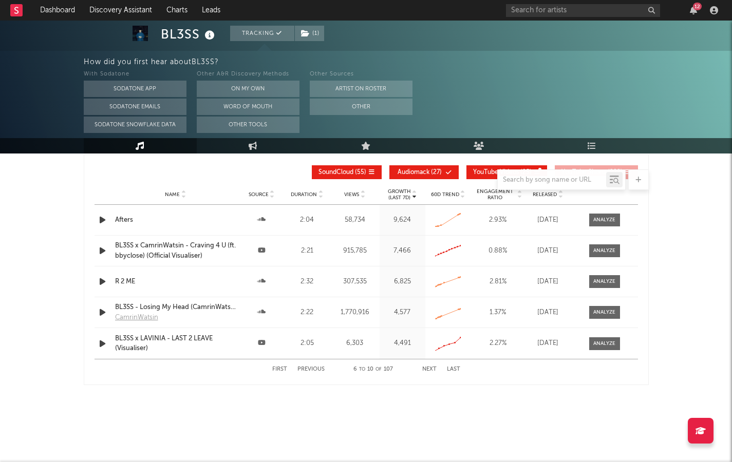
click at [428, 367] on button "Next" at bounding box center [429, 370] width 14 height 6
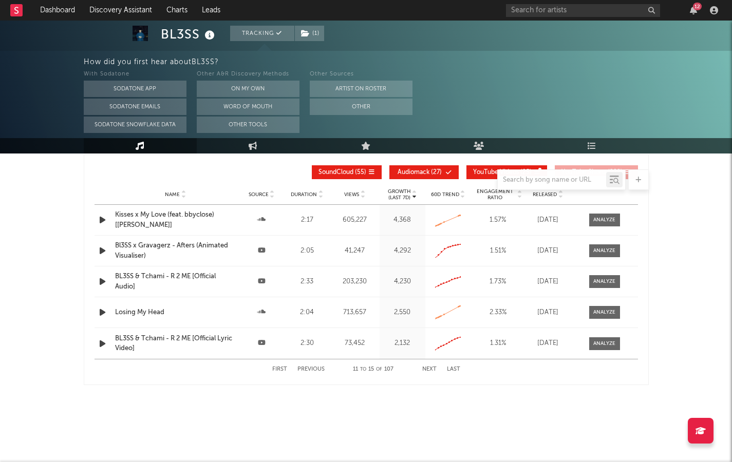
click at [521, 198] on icon at bounding box center [519, 197] width 5 height 4
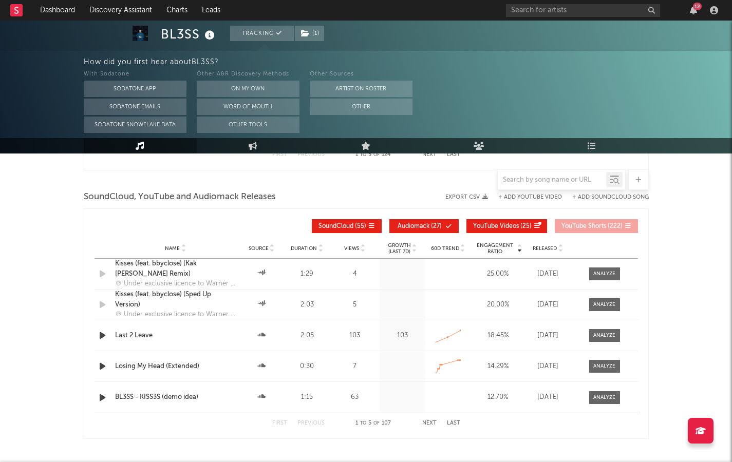
scroll to position [1157, 0]
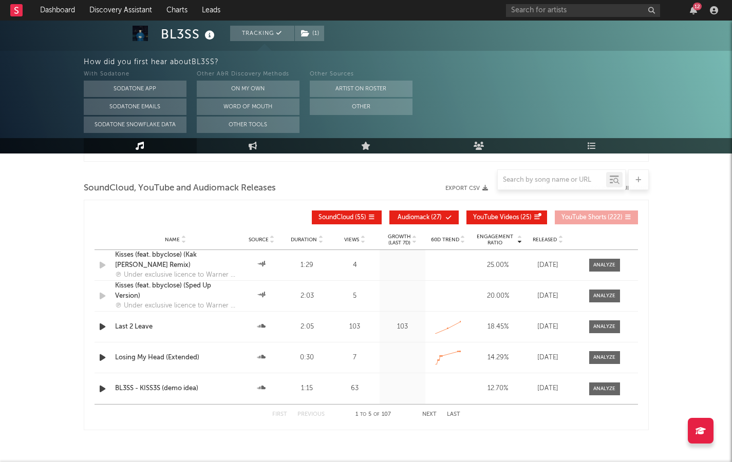
click at [139, 326] on div "Last 2 Leave" at bounding box center [175, 327] width 121 height 10
click at [98, 387] on icon "button" at bounding box center [102, 389] width 11 height 13
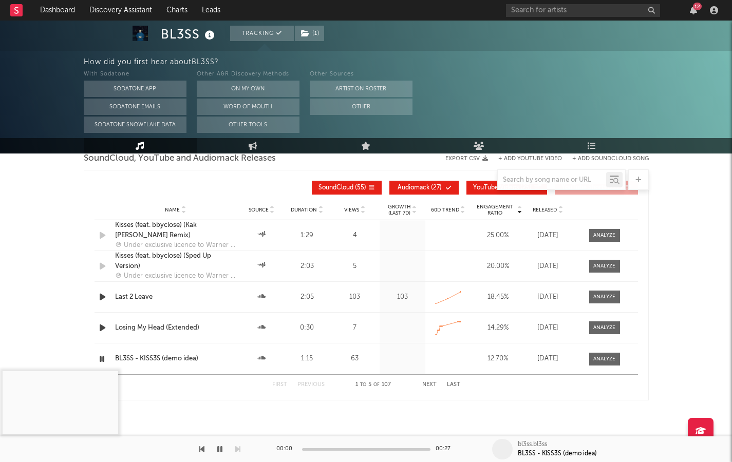
scroll to position [1198, 0]
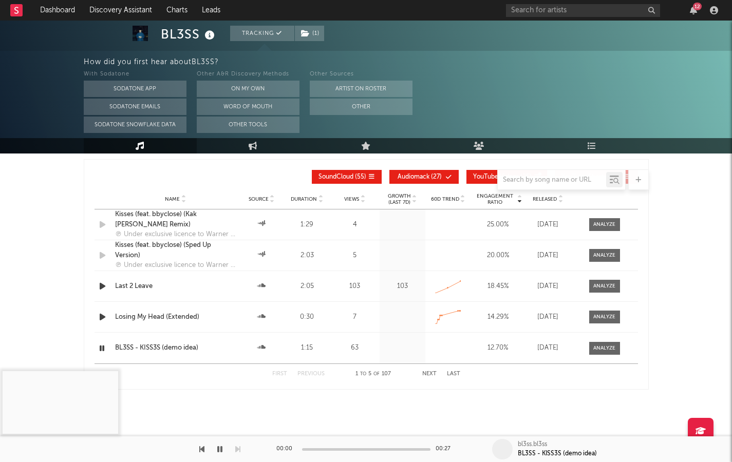
click at [428, 370] on div "First Previous 1 to 5 of 107 Next Last" at bounding box center [366, 374] width 188 height 20
click at [428, 374] on button "Next" at bounding box center [429, 374] width 14 height 6
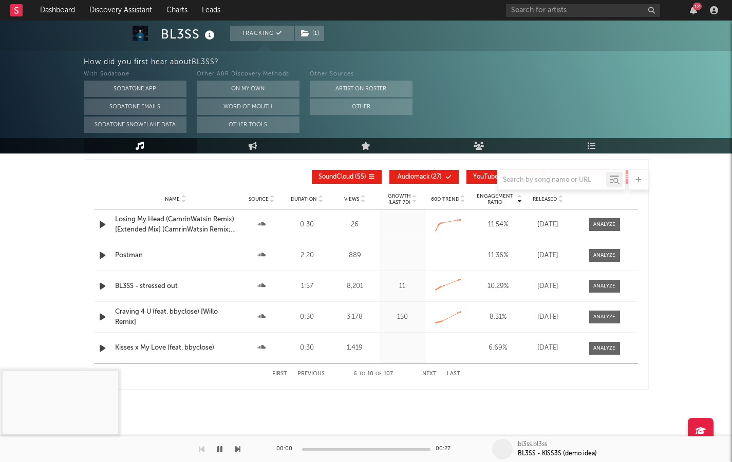
click at [428, 374] on button "Next" at bounding box center [429, 374] width 14 height 6
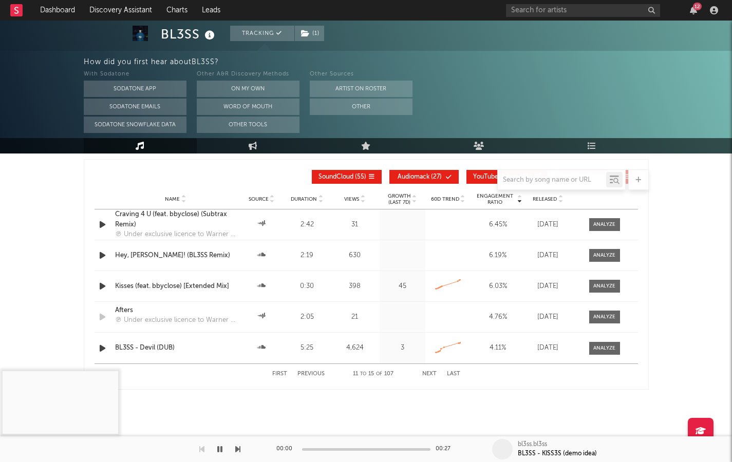
click at [428, 374] on button "Next" at bounding box center [429, 374] width 14 height 6
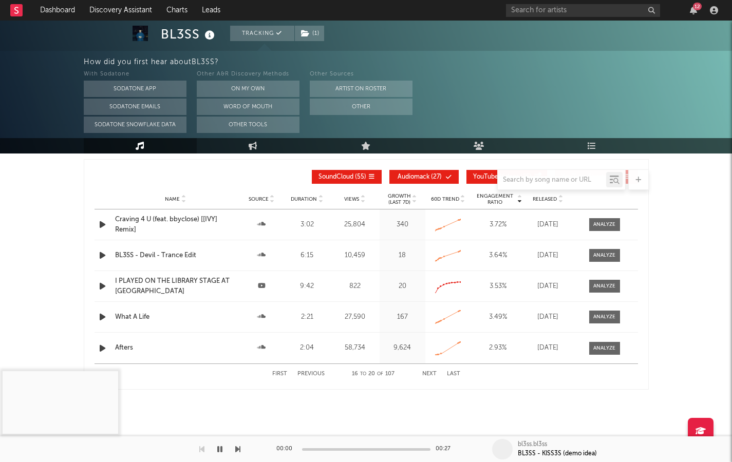
click at [428, 374] on button "Next" at bounding box center [429, 374] width 14 height 6
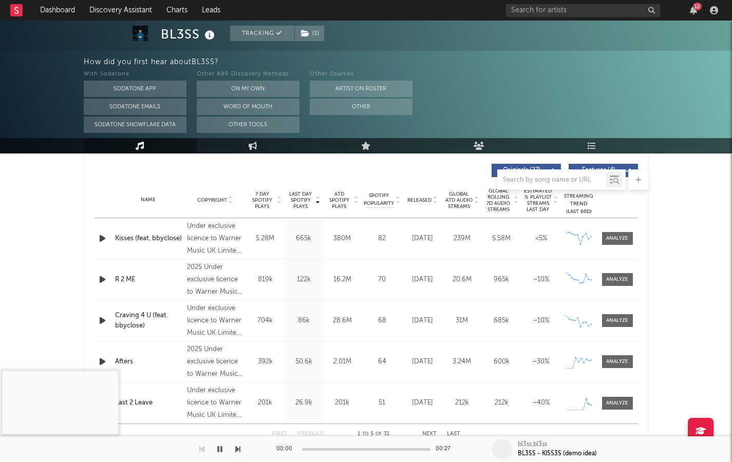
scroll to position [0, 0]
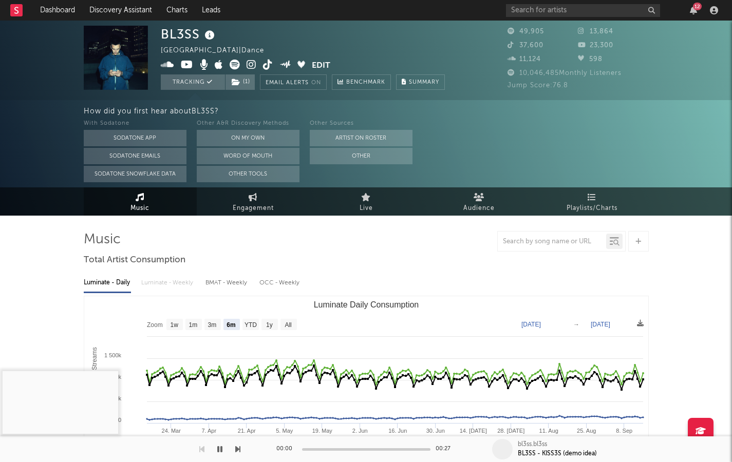
click at [248, 62] on icon at bounding box center [252, 65] width 10 height 10
